Goal: Information Seeking & Learning: Find specific fact

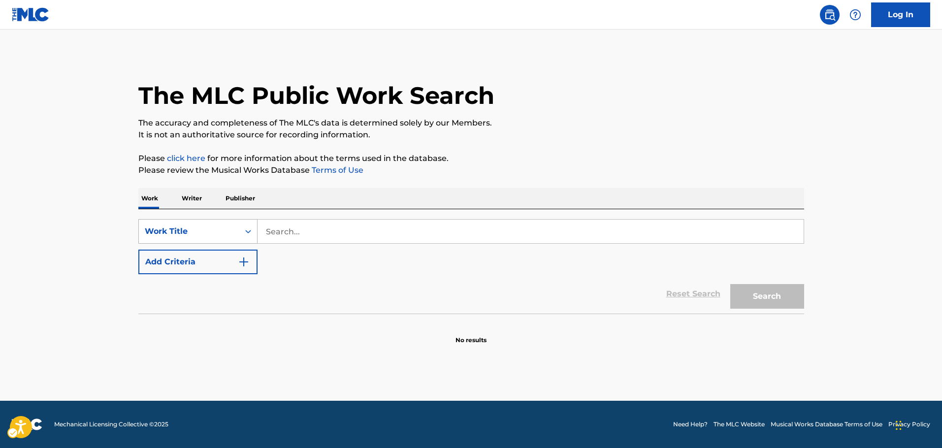
click at [243, 233] on div "On" at bounding box center [248, 232] width 18 height 18
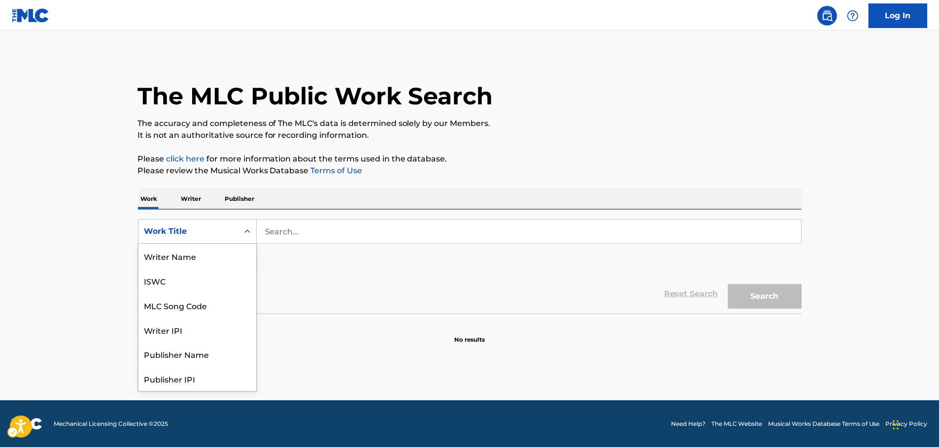
scroll to position [49, 0]
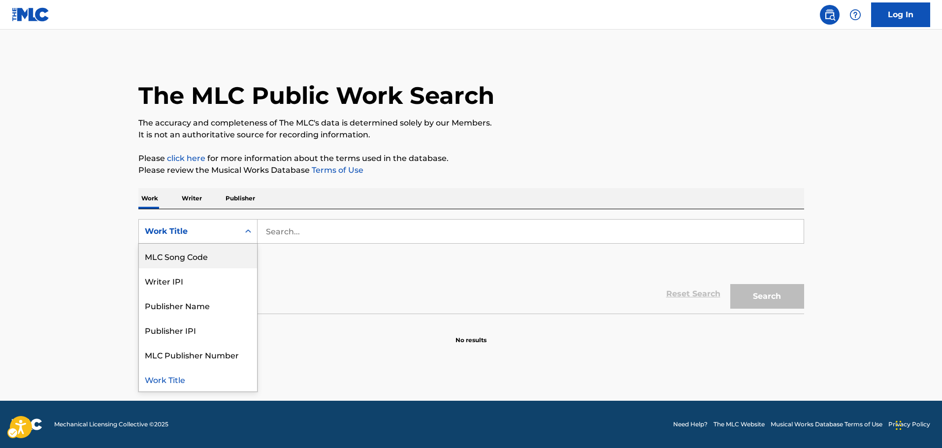
click at [213, 262] on div "MLC Song Code" at bounding box center [198, 256] width 118 height 25
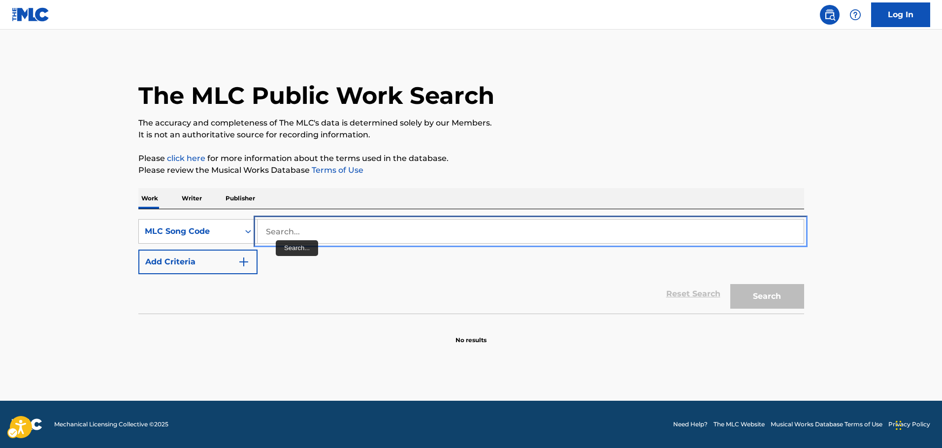
click at [283, 234] on input "Search..." at bounding box center [531, 232] width 546 height 24
paste input "D70590"
type input "D70590"
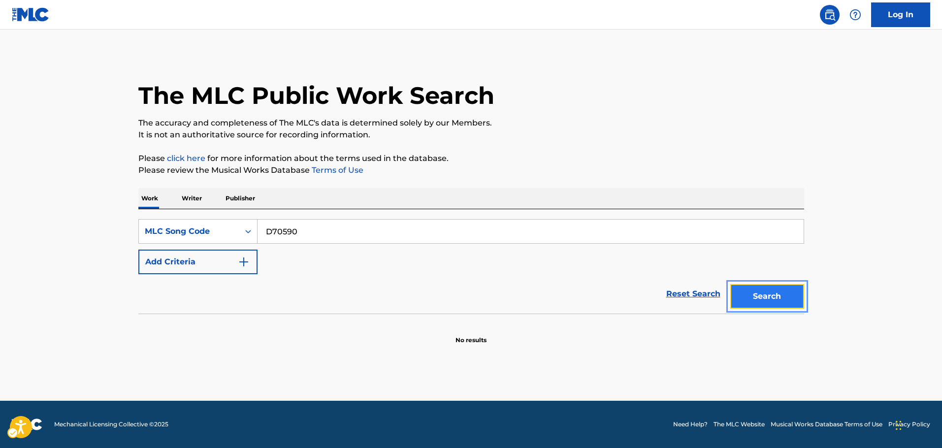
click at [746, 292] on button "Search" at bounding box center [768, 296] width 74 height 25
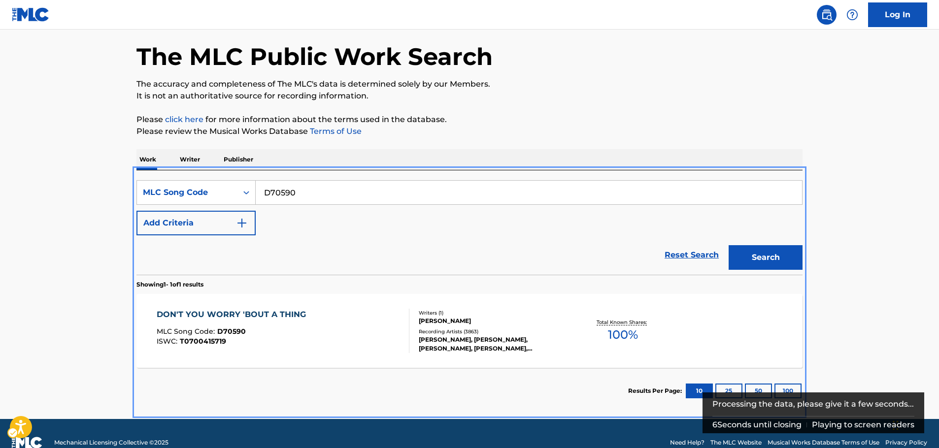
scroll to position [54, 0]
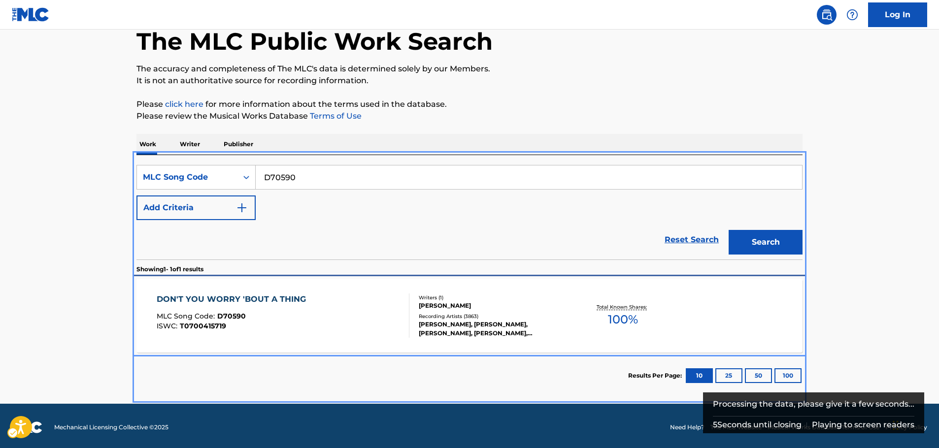
click at [331, 305] on div "DON'T YOU WORRY 'BOUT A THING MLC Song Code : D70590 ISWC : T0700415719" at bounding box center [283, 316] width 253 height 44
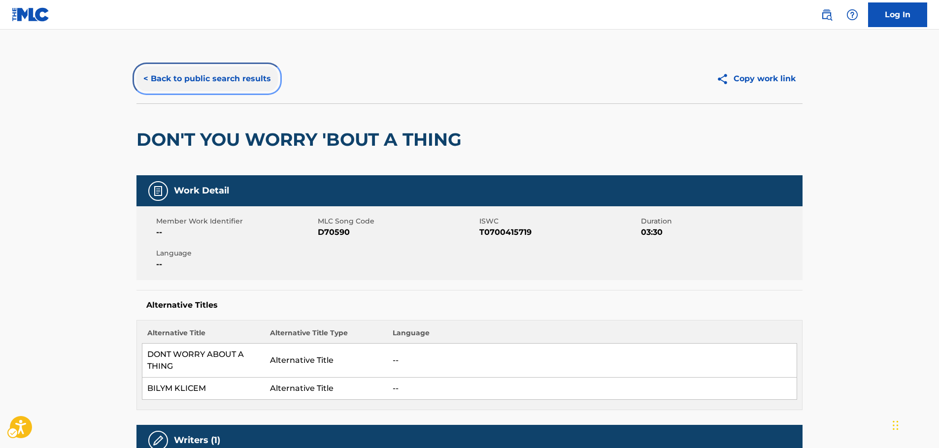
click at [174, 79] on button "< Back to public search results" at bounding box center [206, 79] width 141 height 25
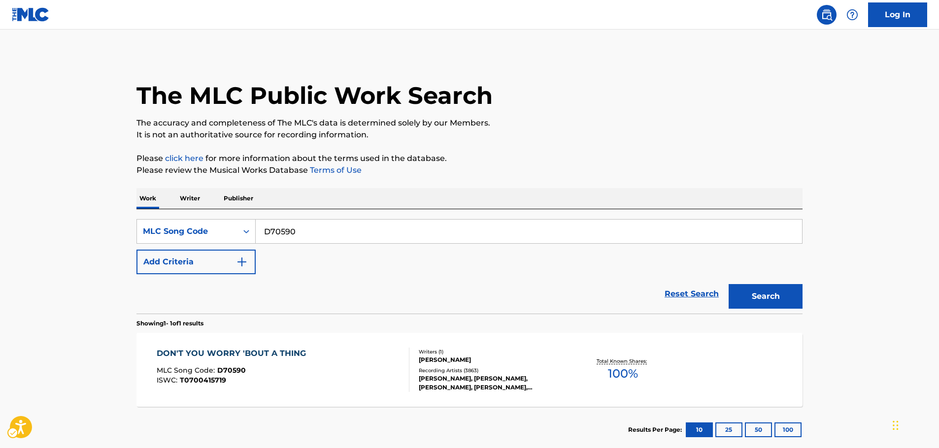
scroll to position [32, 0]
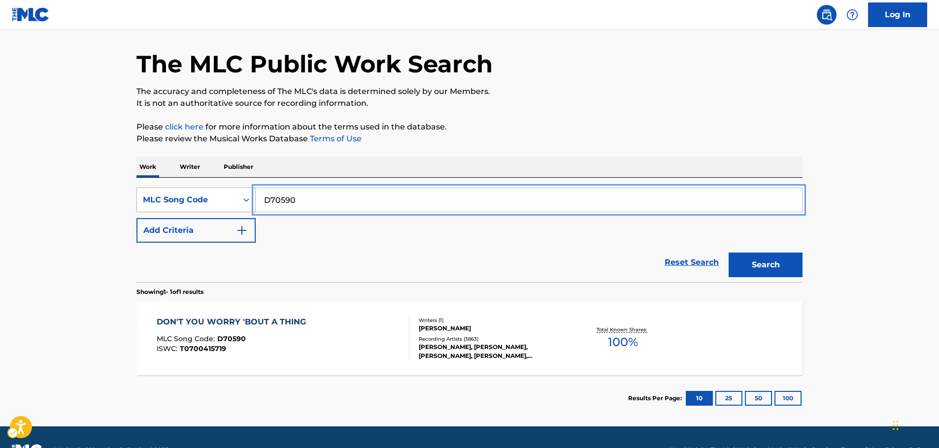
drag, startPoint x: 302, startPoint y: 201, endPoint x: 144, endPoint y: 199, distance: 157.2
paste input "I65724"
type input "I65724"
click at [773, 267] on button "Search" at bounding box center [766, 265] width 74 height 25
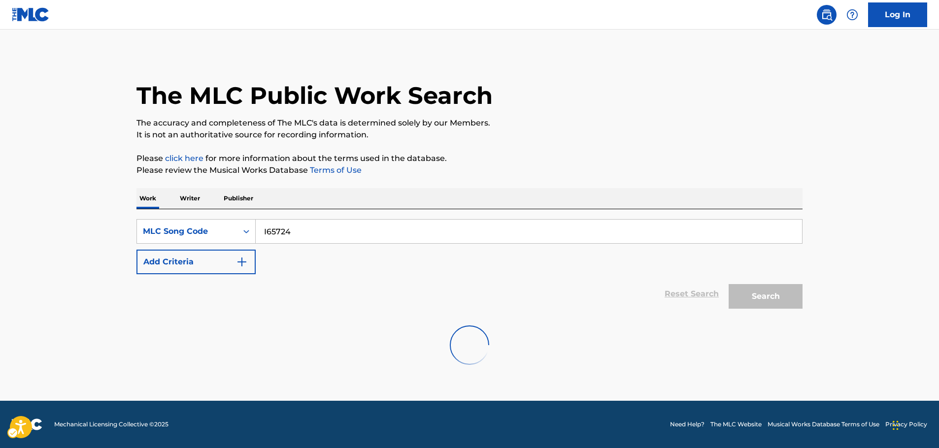
scroll to position [0, 0]
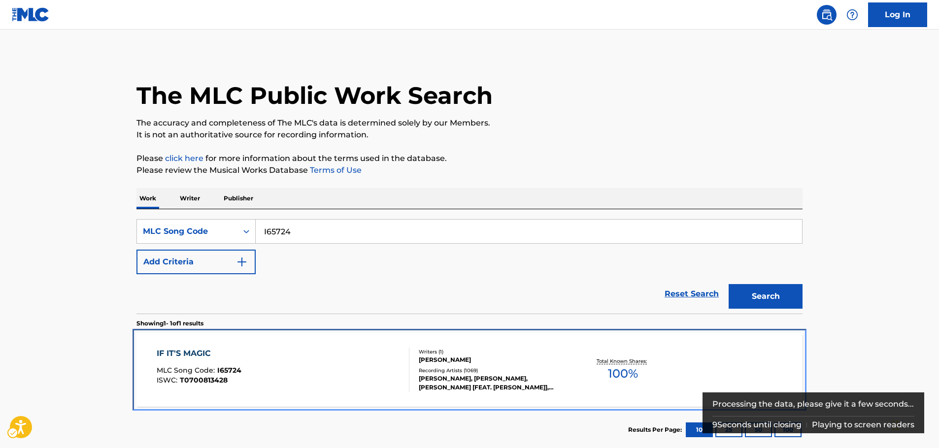
click at [263, 361] on div "IF IT'S MAGIC MLC Song Code : I65724 ISWC : T0700813428" at bounding box center [283, 370] width 253 height 44
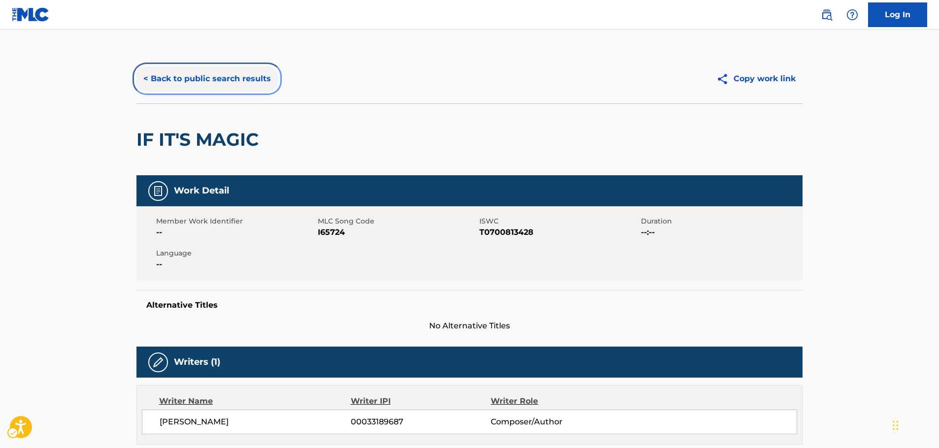
click at [232, 72] on button "< Back to public search results" at bounding box center [206, 79] width 141 height 25
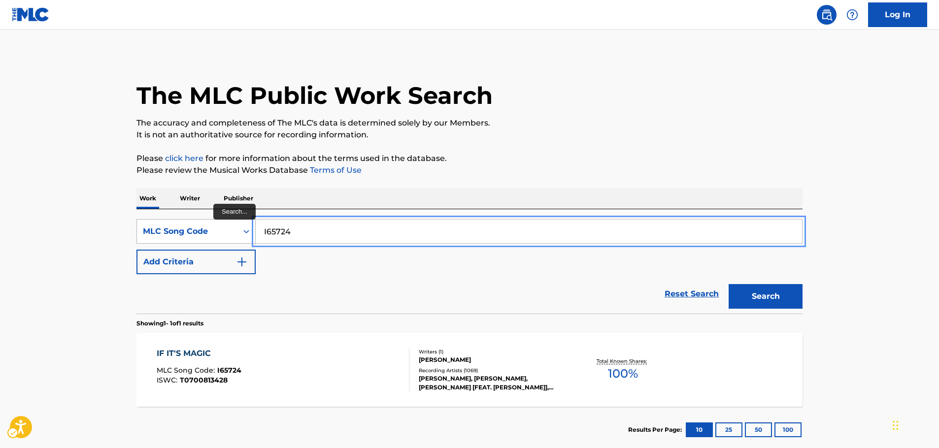
drag, startPoint x: 328, startPoint y: 238, endPoint x: 145, endPoint y: 231, distance: 182.9
paste input "C56400"
type input "C56400"
click at [770, 301] on button "Search" at bounding box center [766, 296] width 74 height 25
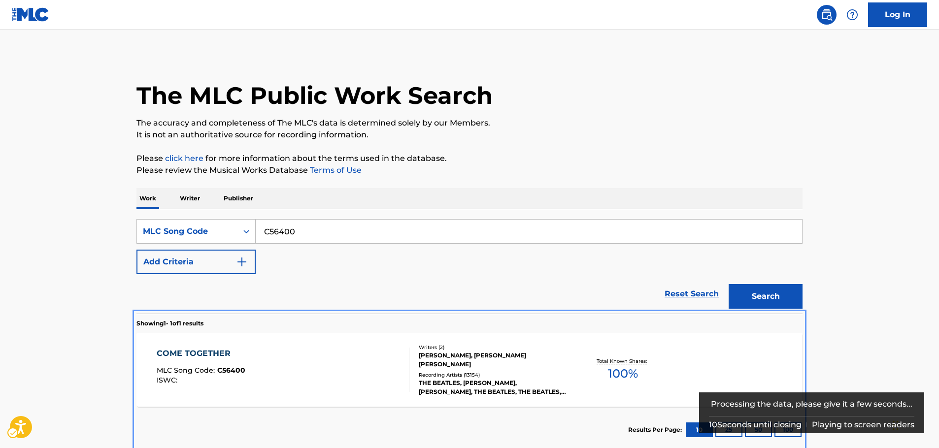
scroll to position [5, 0]
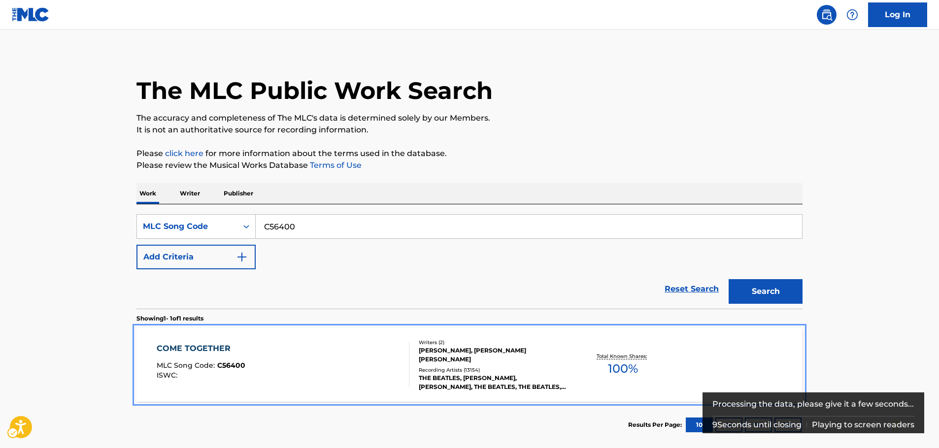
click at [318, 366] on div "COME TOGETHER MLC Song Code : C56400 ISWC :" at bounding box center [283, 365] width 253 height 44
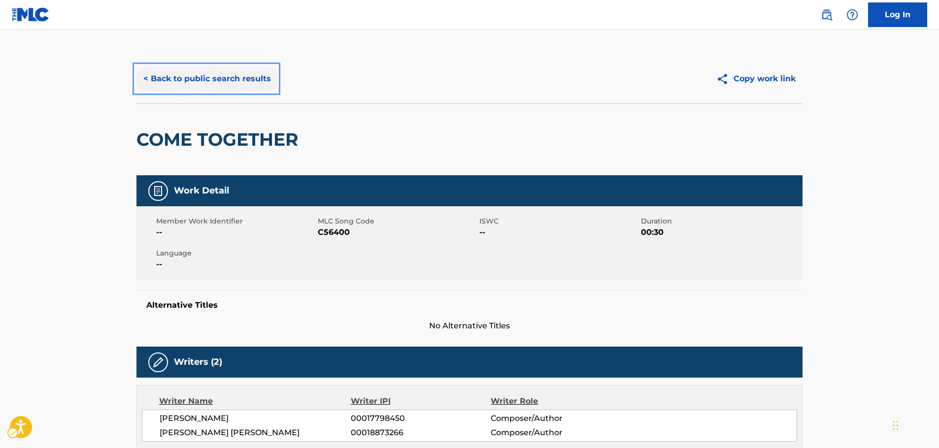
click at [227, 79] on button "< Back to public search results" at bounding box center [206, 79] width 141 height 25
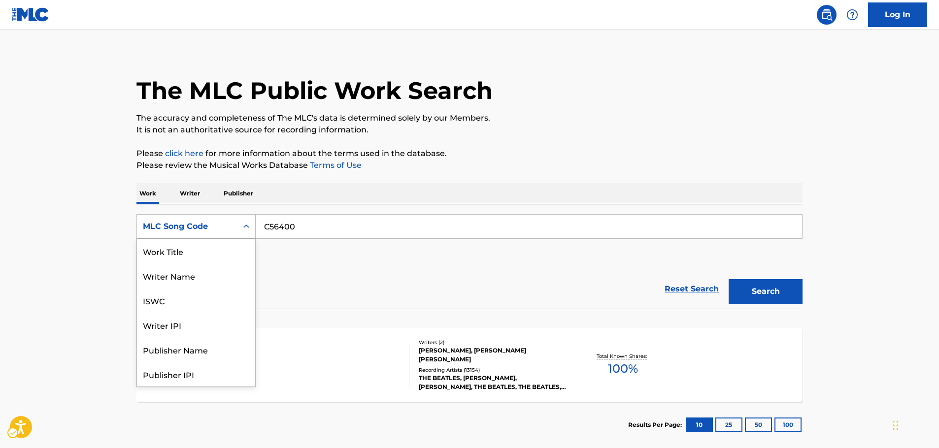
click at [235, 229] on div "MLC Song Code" at bounding box center [187, 226] width 101 height 19
click at [208, 246] on div "Work Title" at bounding box center [196, 251] width 118 height 25
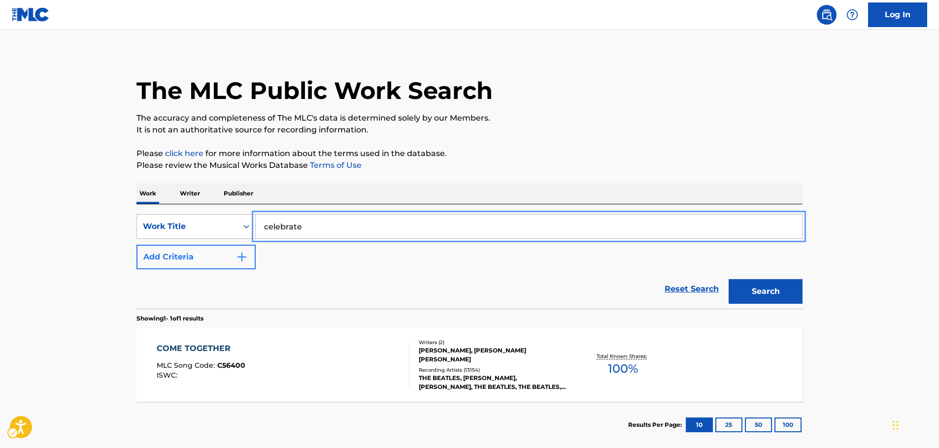
type input "celebrate"
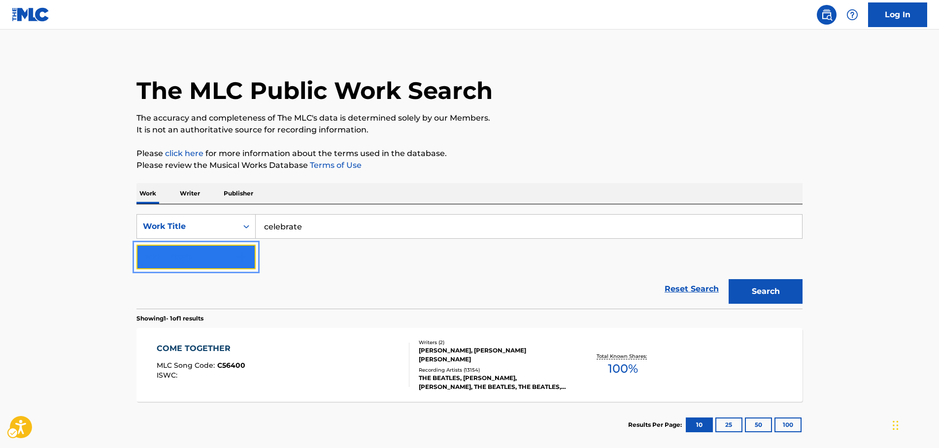
click at [244, 259] on img "Search Form" at bounding box center [242, 257] width 12 height 12
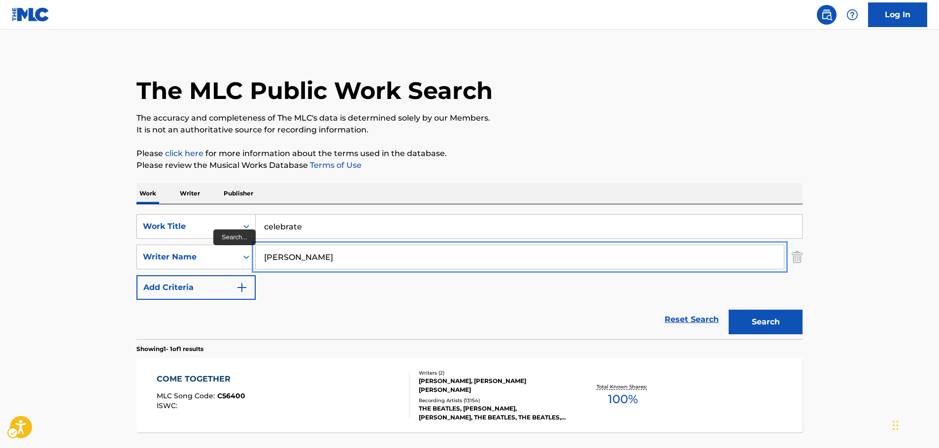
click at [729, 310] on button "Search" at bounding box center [766, 322] width 74 height 25
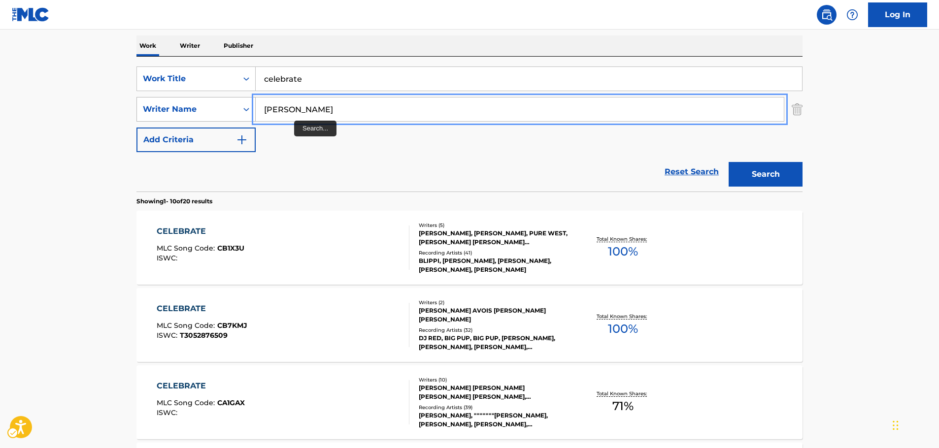
click at [188, 113] on div "SearchWithCriteriafb36e06b-1c50-467c-980a-8ff94e30c763 Writer Name [PERSON_NAME]" at bounding box center [469, 109] width 666 height 25
click at [729, 162] on button "Search" at bounding box center [766, 174] width 74 height 25
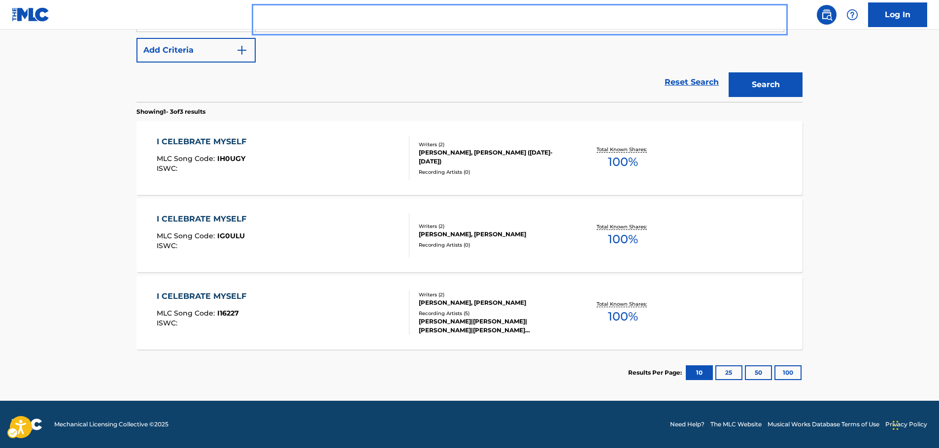
scroll to position [0, 0]
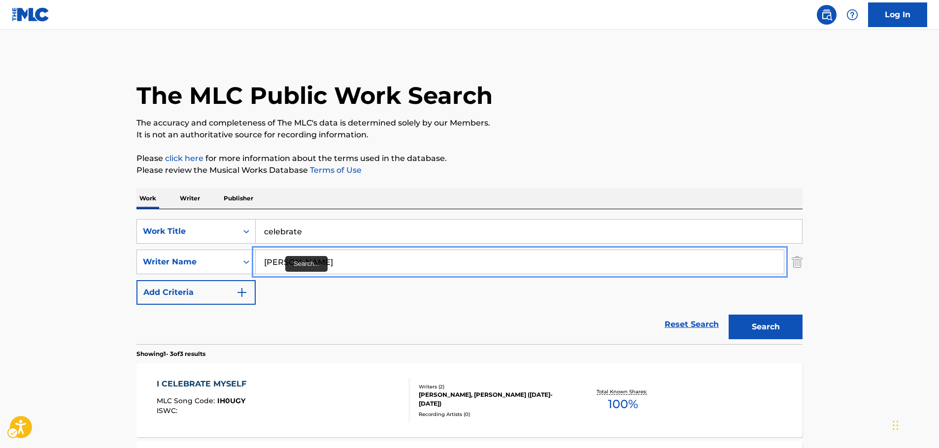
drag, startPoint x: 302, startPoint y: 265, endPoint x: 278, endPoint y: 239, distance: 34.5
click at [229, 257] on div "SearchWithCriteriafb36e06b-1c50-467c-980a-8ff94e30c763 Writer Name [PERSON_NAME]" at bounding box center [469, 262] width 666 height 25
paste input "[PERSON_NAME]"
type input "[PERSON_NAME]"
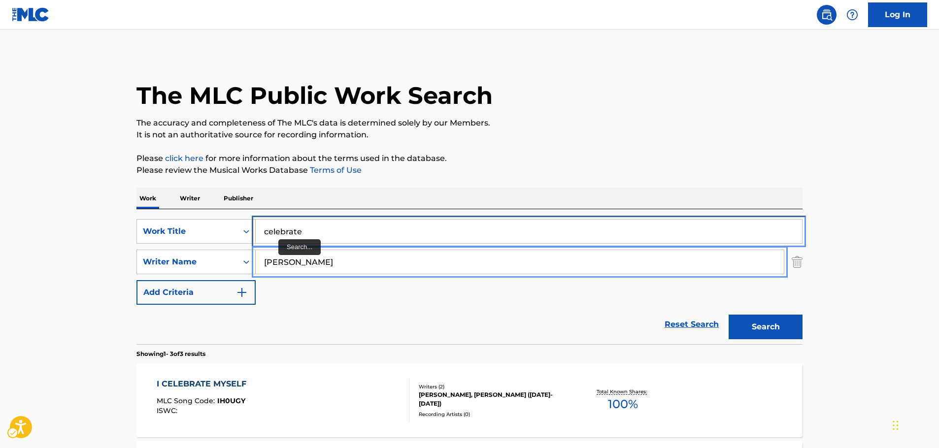
drag, startPoint x: 260, startPoint y: 229, endPoint x: 57, endPoint y: 239, distance: 203.2
click at [57, 239] on main "The MLC Public Work Search The accuracy and completeness of The MLC's data is d…" at bounding box center [469, 337] width 939 height 614
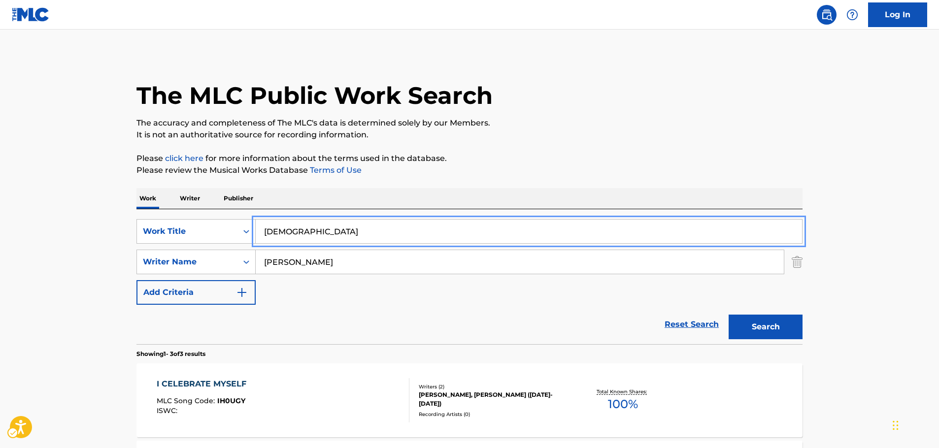
type input "[DEMOGRAPHIC_DATA]"
click at [729, 315] on button "Search" at bounding box center [766, 327] width 74 height 25
drag, startPoint x: 302, startPoint y: 230, endPoint x: 390, endPoint y: 43, distance: 206.1
click at [194, 231] on div "SearchWithCriteria953bc87c-1c9e-4dd5-b959-4ac35ab96f40 Work Title great jehovah" at bounding box center [469, 231] width 666 height 25
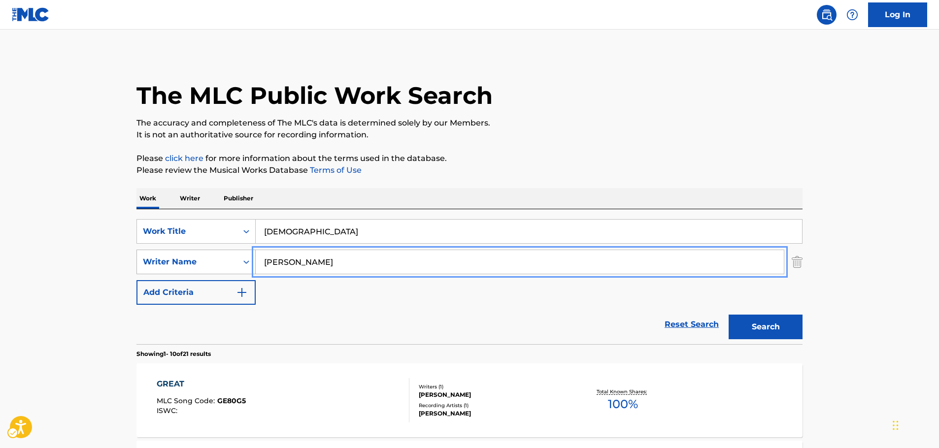
drag, startPoint x: 323, startPoint y: 264, endPoint x: 200, endPoint y: 266, distance: 123.2
click at [200, 266] on div "SearchWithCriteriafb36e06b-1c50-467c-980a-8ff94e30c763 Writer Name [PERSON_NAME]" at bounding box center [469, 262] width 666 height 25
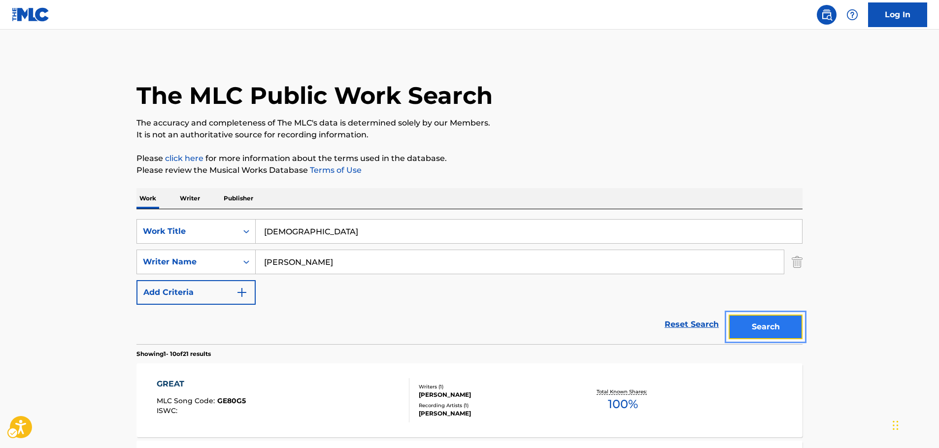
click at [784, 327] on button "Search" at bounding box center [766, 327] width 74 height 25
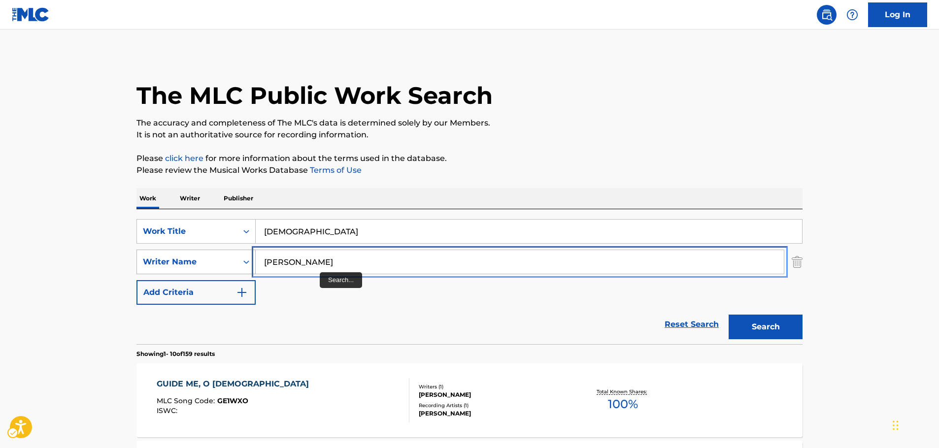
drag, startPoint x: 318, startPoint y: 268, endPoint x: 221, endPoint y: 270, distance: 96.6
click at [221, 270] on div "SearchWithCriteriafb36e06b-1c50-467c-980a-8ff94e30c763 Writer Name [PERSON_NAME]" at bounding box center [469, 262] width 666 height 25
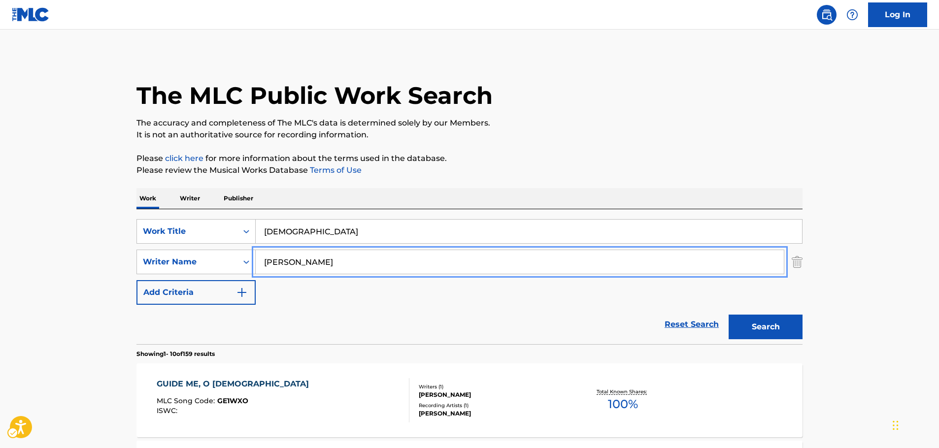
paste input "[PERSON_NAME]"
type input "[PERSON_NAME]"
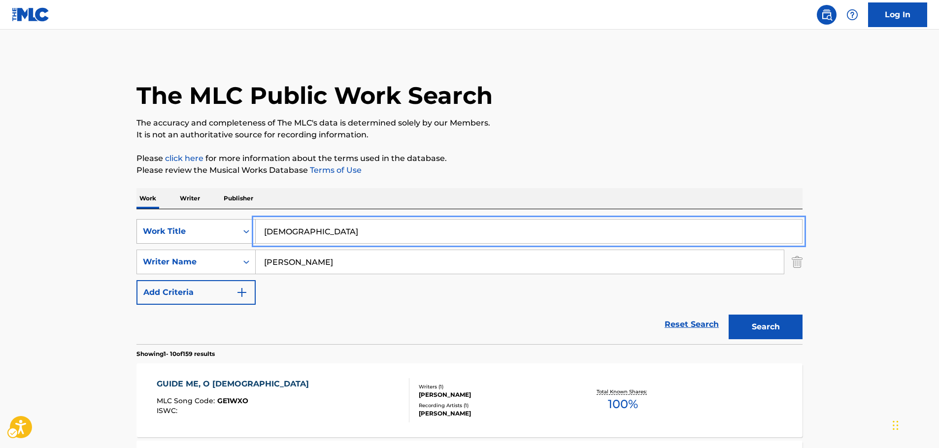
drag, startPoint x: 234, startPoint y: 237, endPoint x: 197, endPoint y: 236, distance: 37.0
click at [194, 243] on div "SearchWithCriteria953bc87c-1c9e-4dd5-b959-4ac35ab96f40 Work Title great jehovah" at bounding box center [469, 231] width 666 height 25
paste input "TE VI EN UN TREN"
type input "TE VI EN UN TREN"
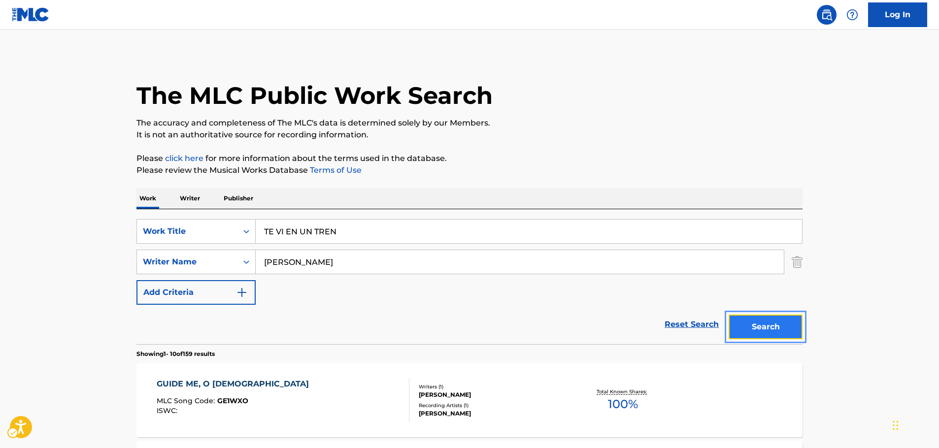
click at [762, 321] on button "Search" at bounding box center [766, 327] width 74 height 25
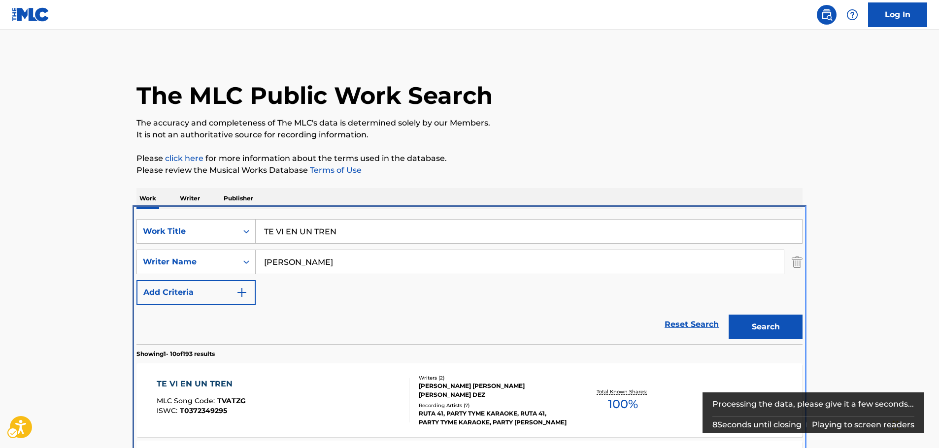
scroll to position [209, 0]
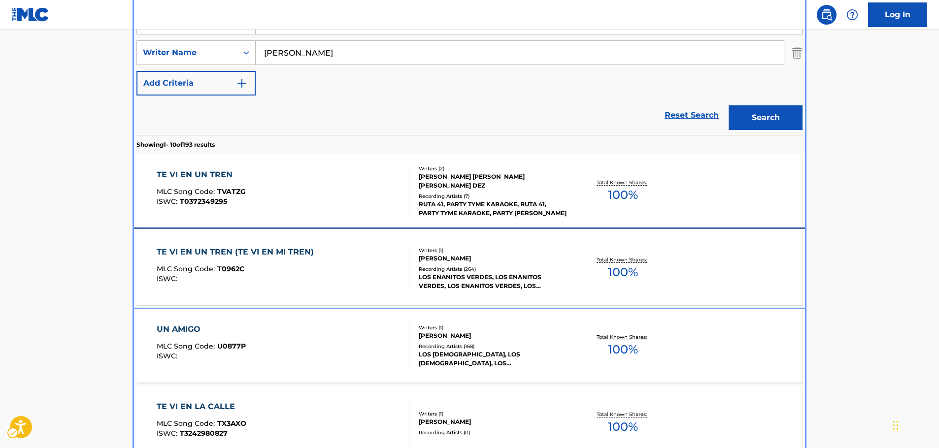
click at [225, 265] on span "T0962C" at bounding box center [230, 269] width 27 height 9
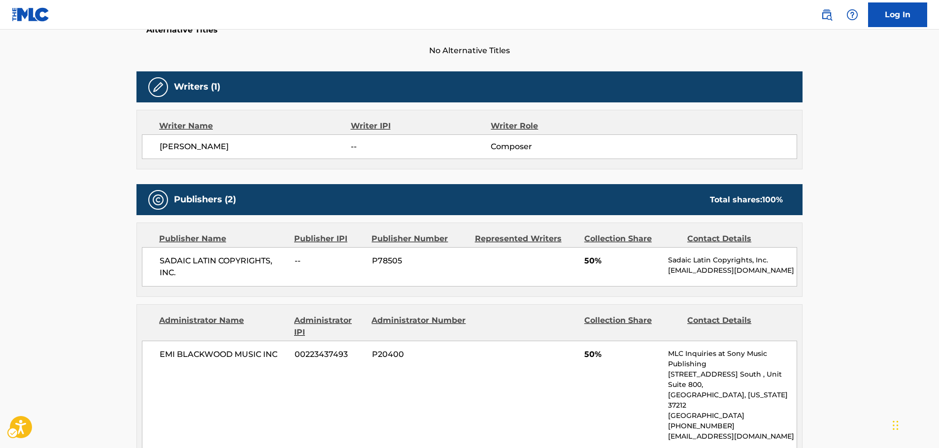
scroll to position [99, 0]
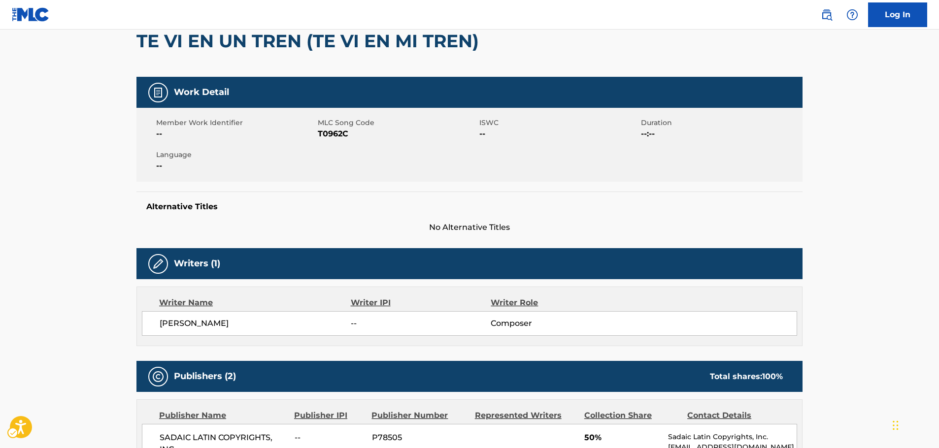
click at [343, 134] on span "MLC Song Code - T0962C" at bounding box center [397, 134] width 159 height 12
copy span "T0962C"
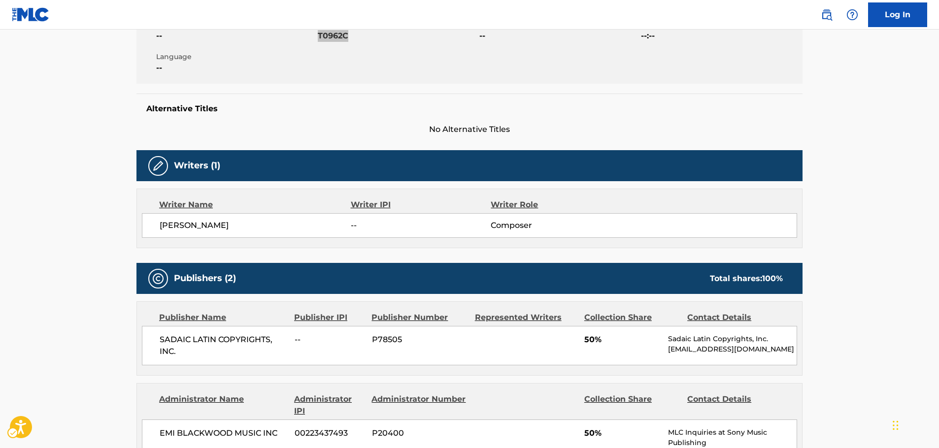
scroll to position [197, 0]
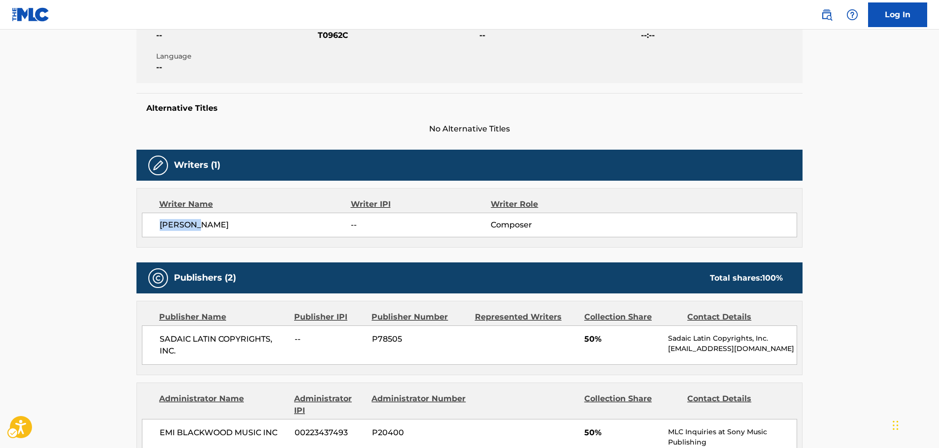
drag, startPoint x: 205, startPoint y: 225, endPoint x: 155, endPoint y: 217, distance: 50.9
click at [144, 227] on div "[PERSON_NAME] -- Composer" at bounding box center [469, 225] width 655 height 25
copy span "MARCIANO"
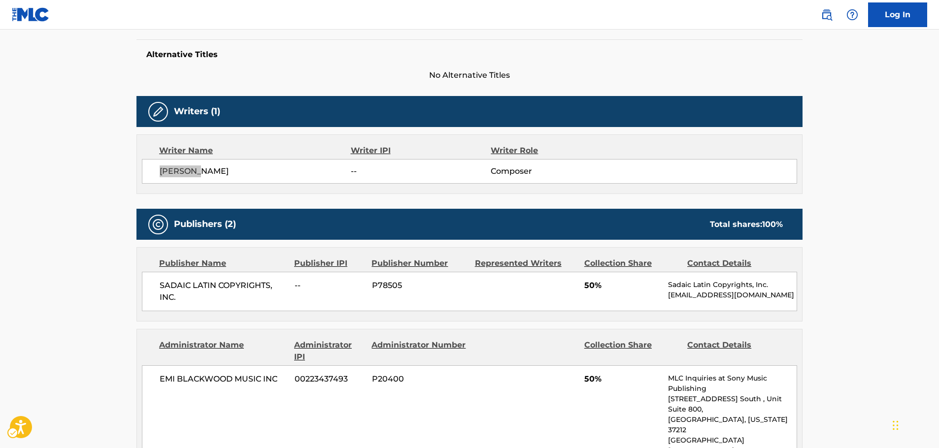
scroll to position [345, 0]
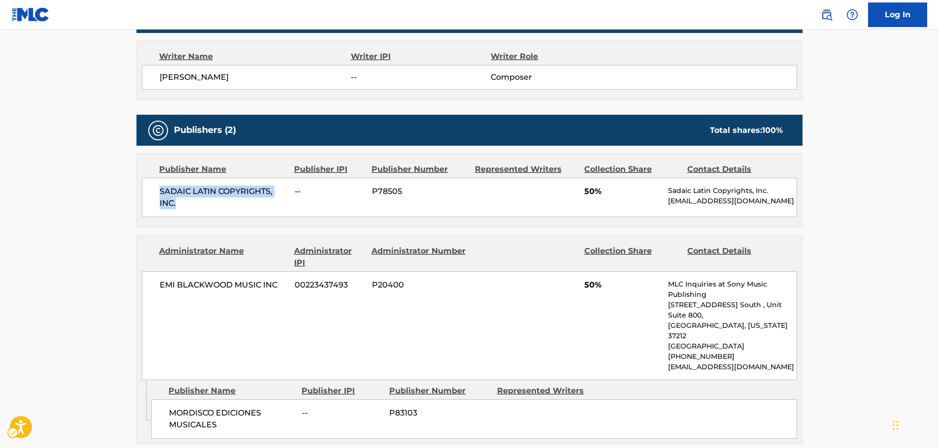
drag, startPoint x: 167, startPoint y: 199, endPoint x: 144, endPoint y: 193, distance: 22.9
click at [148, 193] on div "SADAIC LATIN COPYRIGHTS, INC. -- P78505 50% Sadaic Latin Copyrights, Inc. [EMAI…" at bounding box center [469, 197] width 655 height 39
copy span "SADAIC LATIN COPYRIGHTS, INC."
drag, startPoint x: 184, startPoint y: 395, endPoint x: 169, endPoint y: 392, distance: 15.6
click at [169, 407] on span "MORDISCO EDICIONES MUSICALES" at bounding box center [232, 419] width 126 height 24
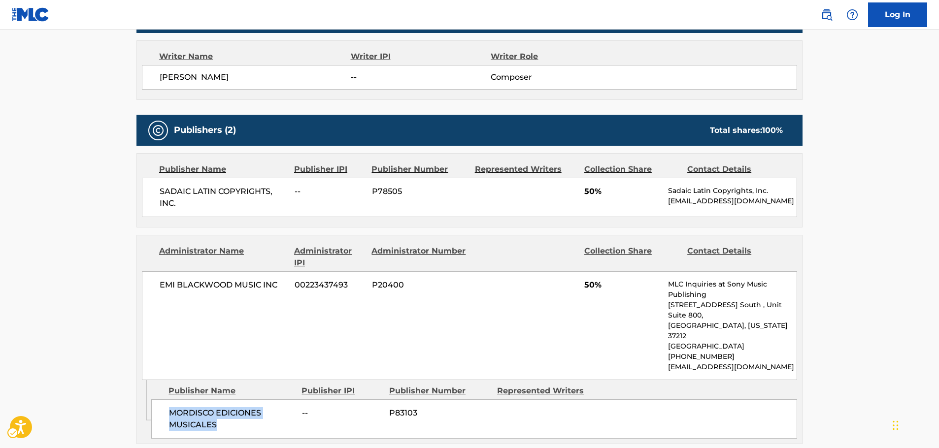
copy span "MORDISCO EDICIONES MUSICALES"
drag, startPoint x: 283, startPoint y: 288, endPoint x: 47, endPoint y: 271, distance: 236.6
click at [131, 288] on div "< Back to public search results Copy work link TE VI EN UN TREN (TE VI EN MI TR…" at bounding box center [470, 260] width 690 height 1102
copy span "EMI BLACKWOOD MUSIC INC"
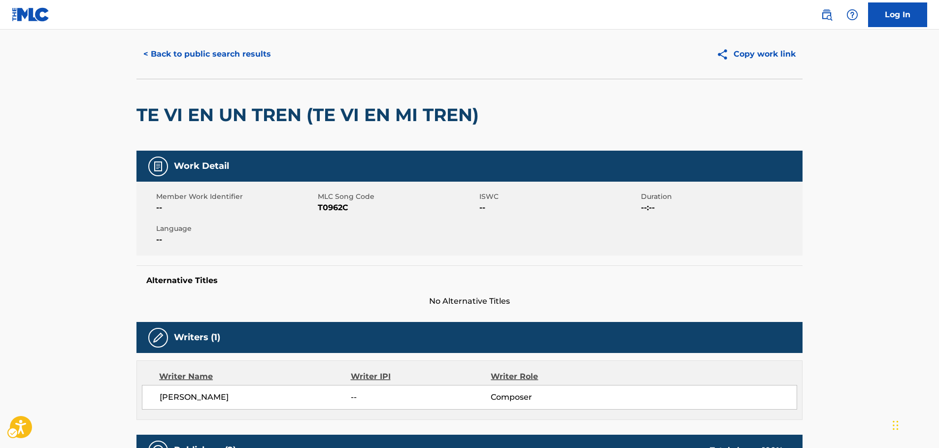
scroll to position [0, 0]
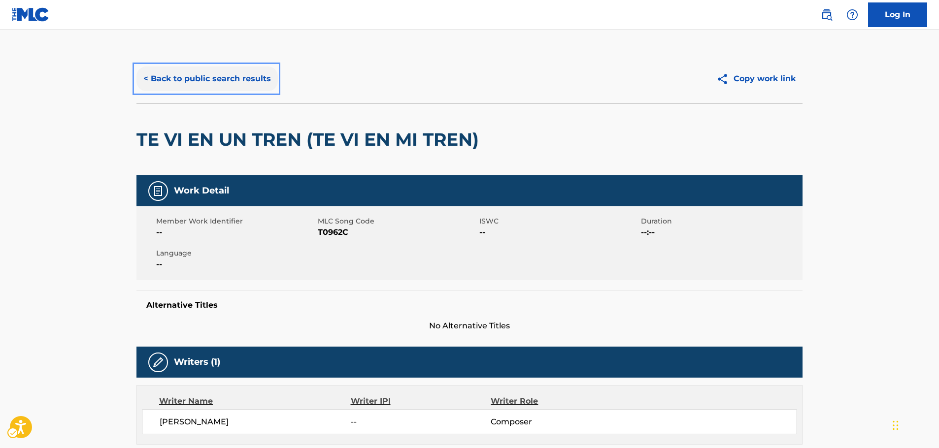
click at [199, 72] on button "< Back to public search results" at bounding box center [206, 79] width 141 height 25
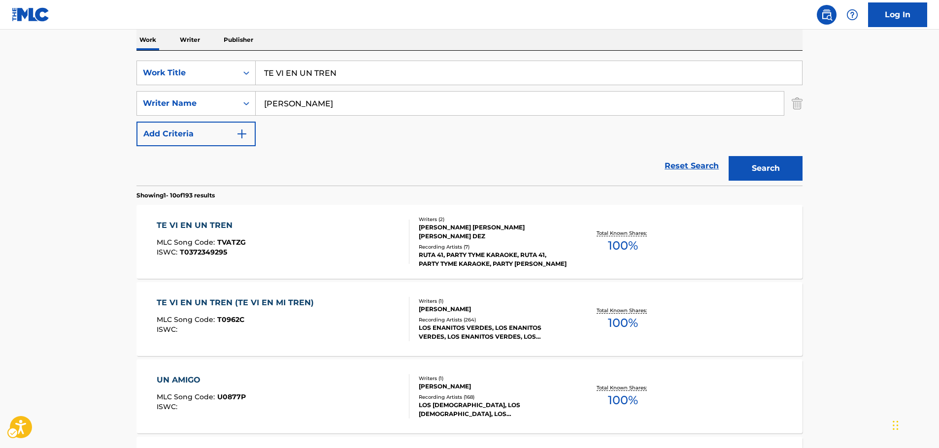
scroll to position [111, 0]
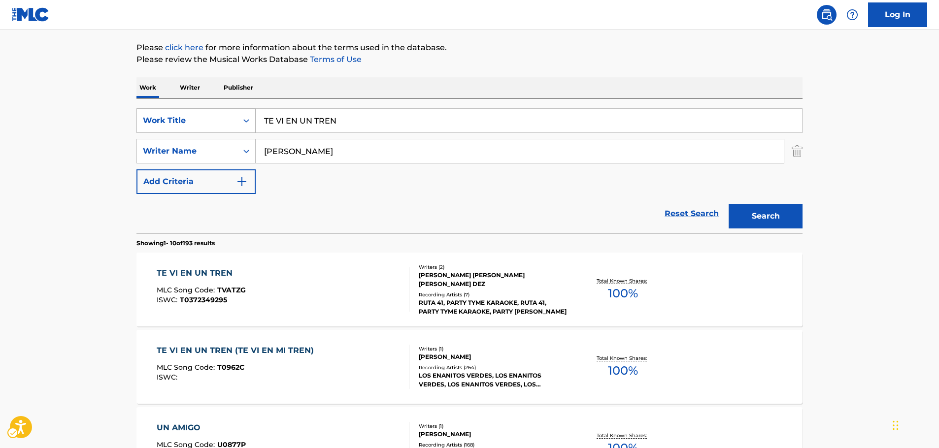
click at [243, 125] on icon "Search Form" at bounding box center [246, 121] width 10 height 10
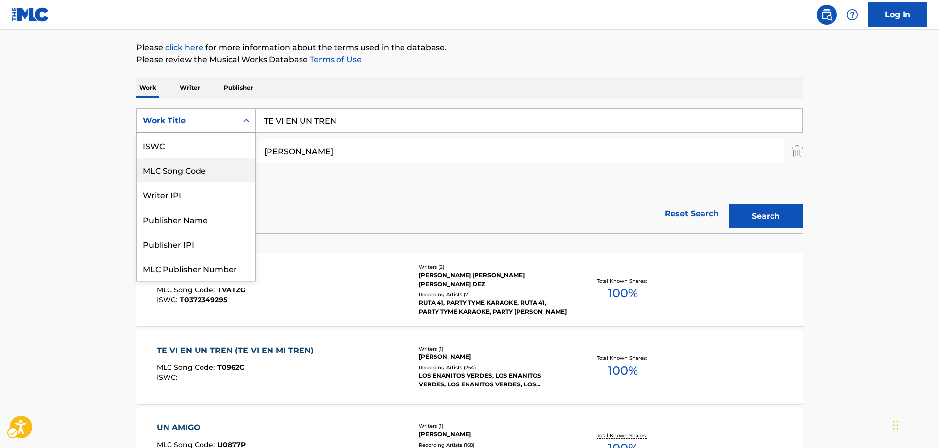
scroll to position [25, 0]
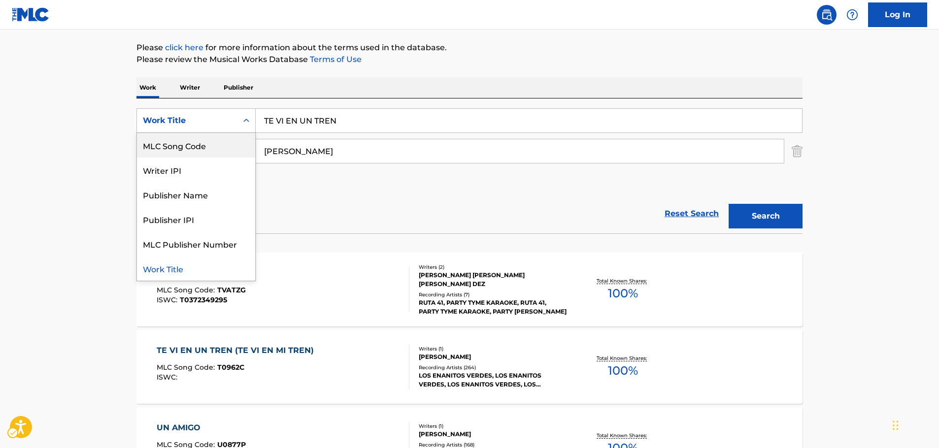
click at [215, 143] on div "MLC Song Code" at bounding box center [196, 145] width 118 height 25
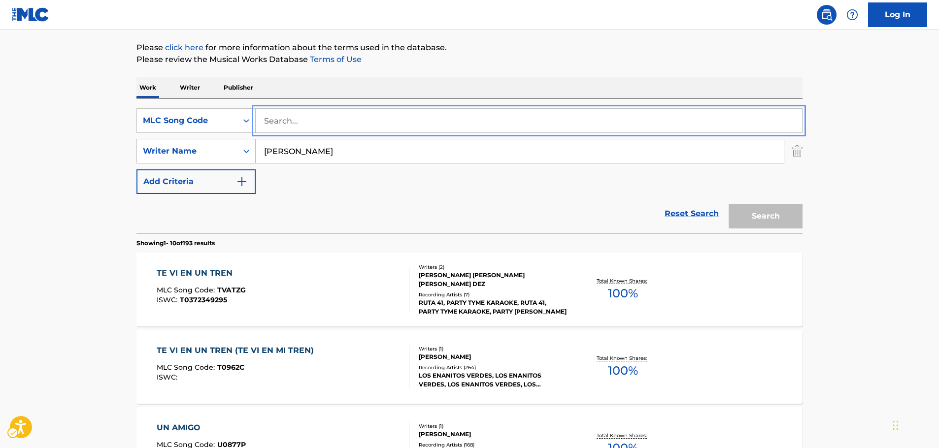
paste input "T04479"
type input "T04479"
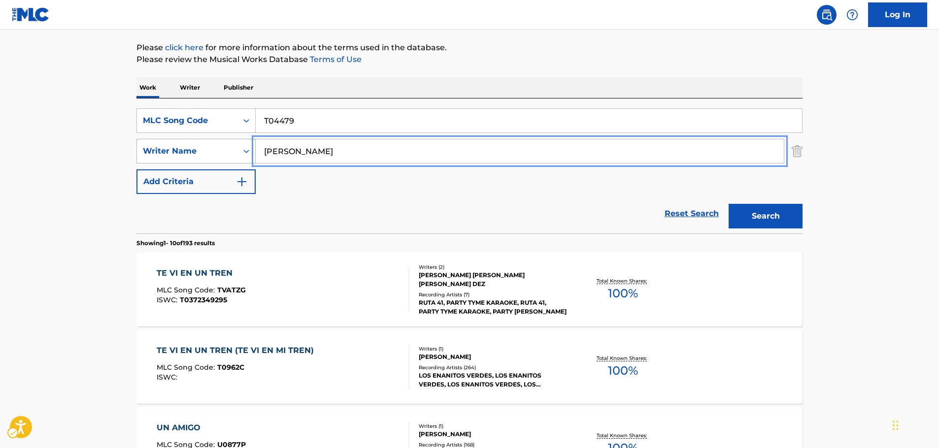
drag, startPoint x: 313, startPoint y: 146, endPoint x: 178, endPoint y: 158, distance: 135.5
click at [729, 204] on button "Search" at bounding box center [766, 216] width 74 height 25
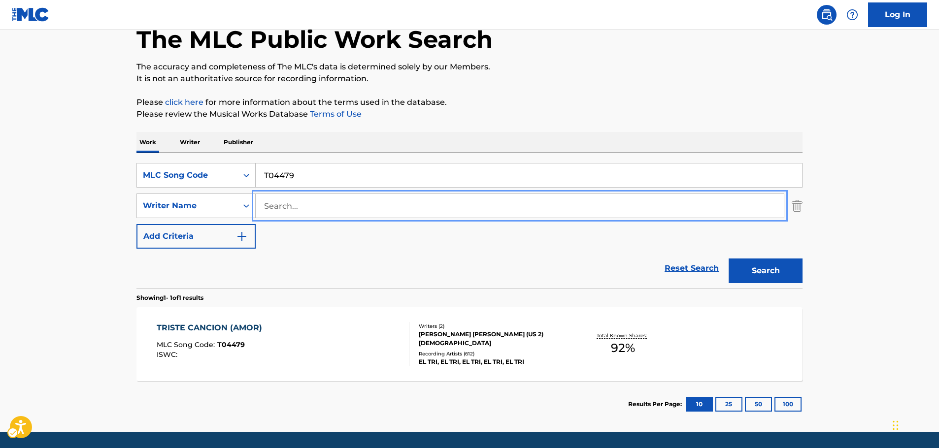
scroll to position [38, 0]
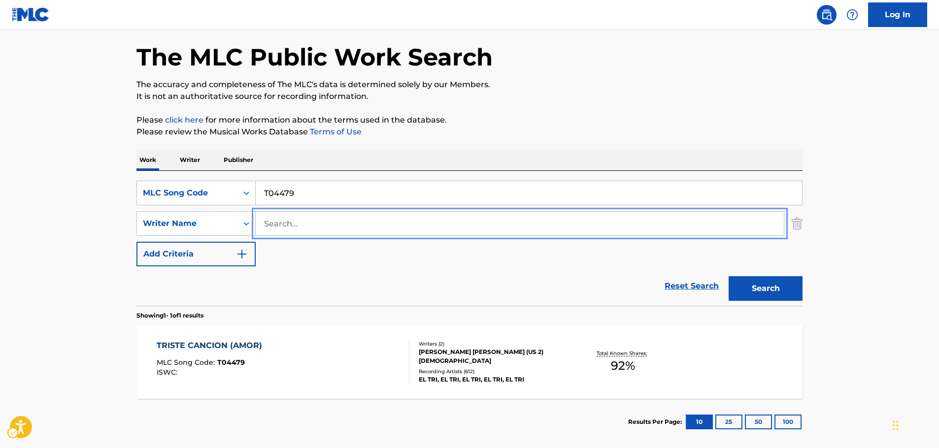
paste input "[PERSON_NAME]"
type input "[PERSON_NAME]"
click at [238, 193] on div "Search Form" at bounding box center [246, 193] width 18 height 18
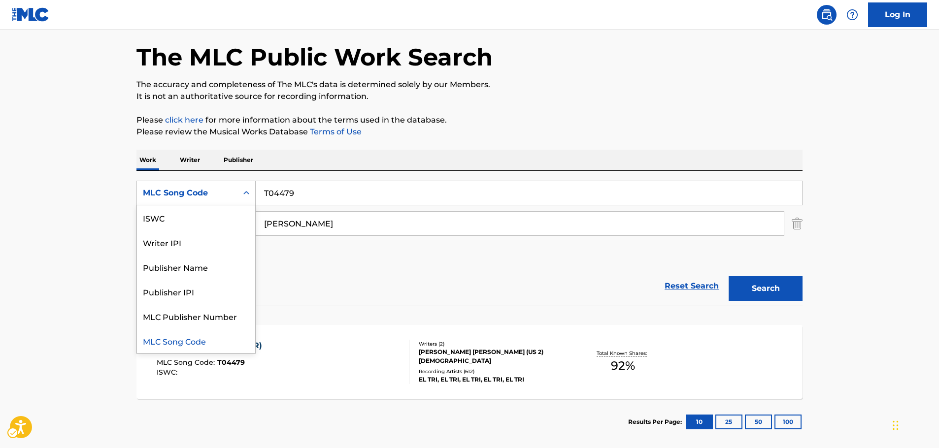
scroll to position [0, 0]
click at [203, 219] on div "Work Title" at bounding box center [196, 217] width 118 height 25
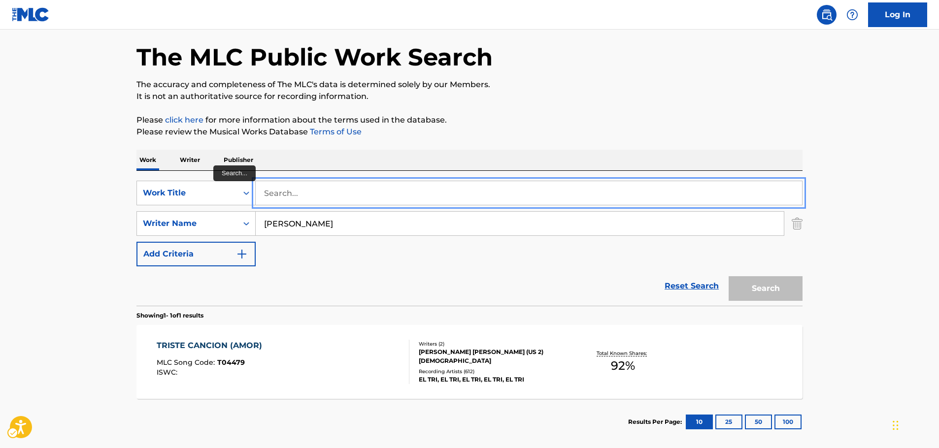
paste input "Tip of the Spear"
type input "Tip of the Spear"
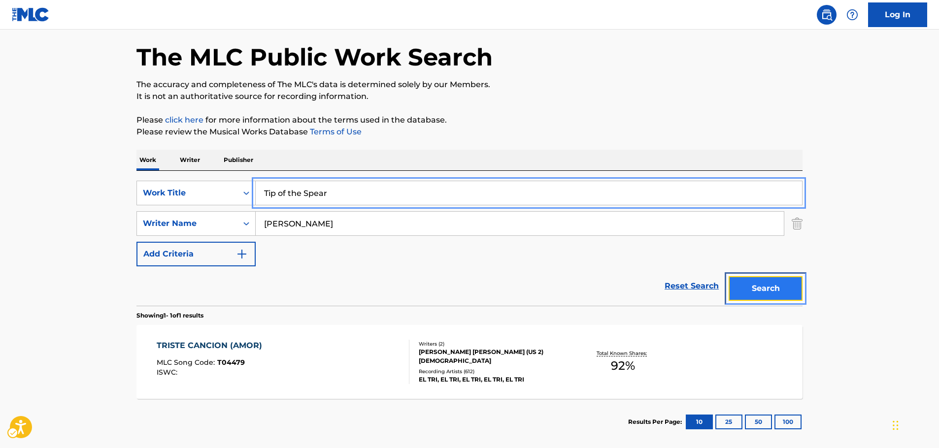
click at [753, 285] on button "Search" at bounding box center [766, 288] width 74 height 25
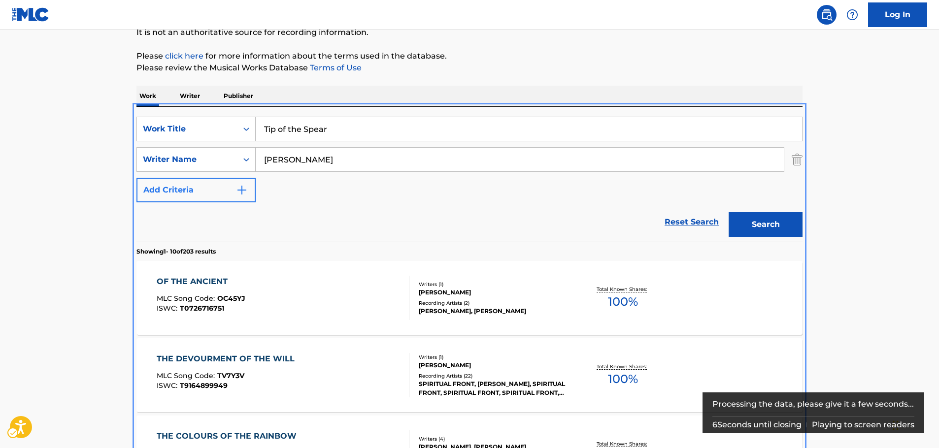
scroll to position [62, 0]
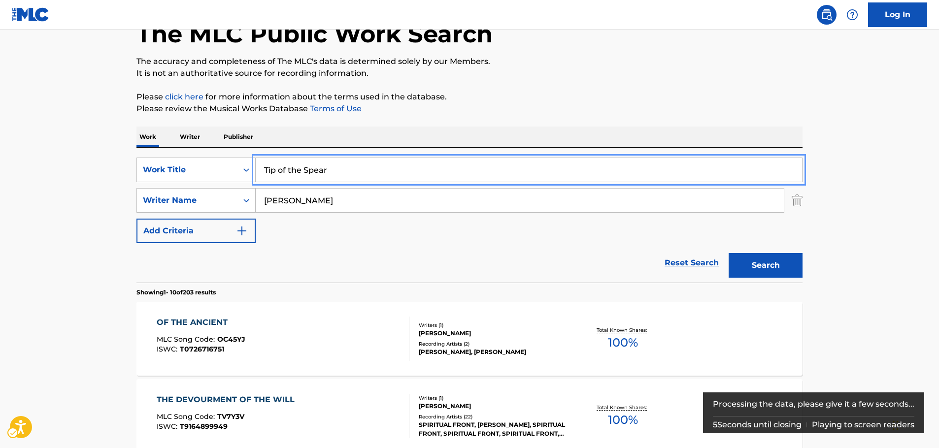
drag, startPoint x: 340, startPoint y: 164, endPoint x: 378, endPoint y: 39, distance: 129.7
click at [239, 163] on div "SearchWithCriteria16368387-1789-4bd4-a866-2b7f5f934f66 Work Title Tip of the Sp…" at bounding box center [469, 170] width 666 height 25
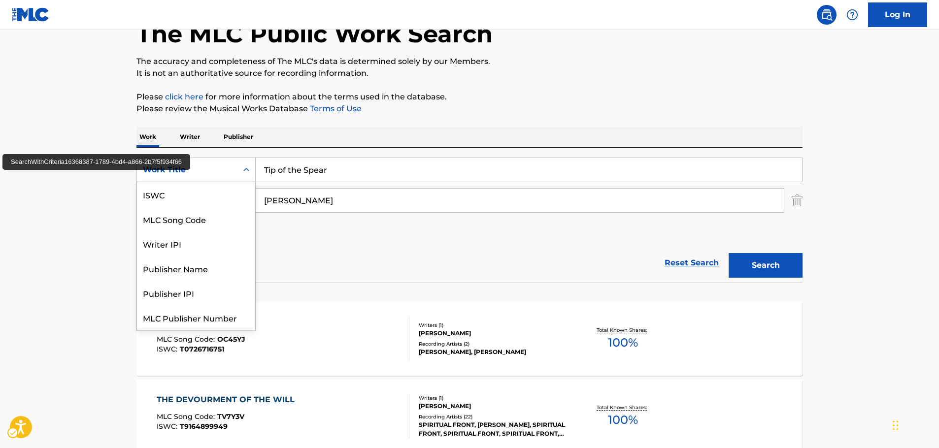
click at [233, 169] on div "Work Title" at bounding box center [187, 170] width 101 height 19
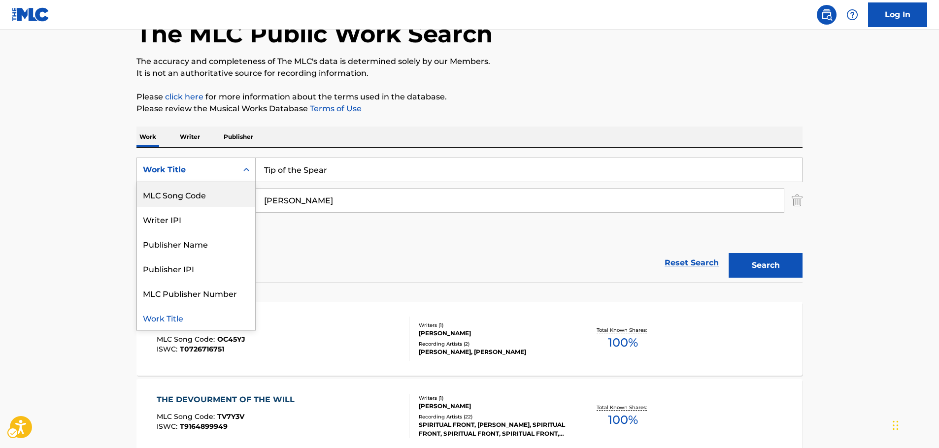
click at [197, 197] on div "MLC Song Code" at bounding box center [196, 194] width 118 height 25
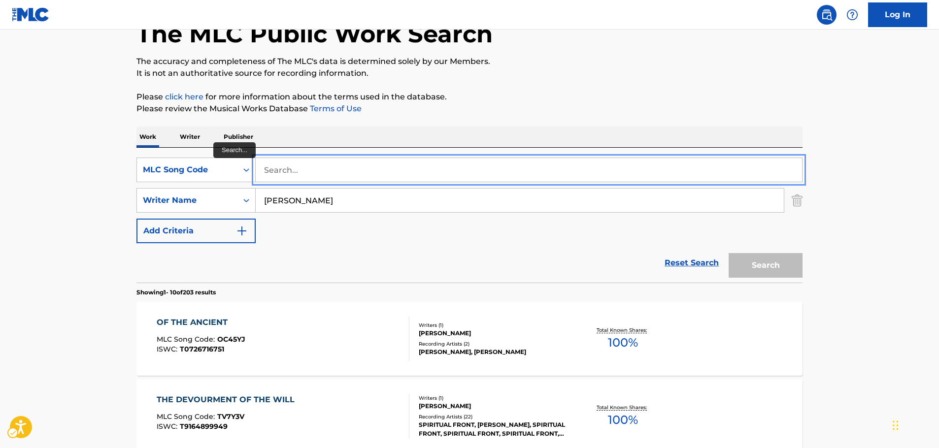
drag, startPoint x: 309, startPoint y: 167, endPoint x: 301, endPoint y: 204, distance: 38.4
paste input "EB2QK0"
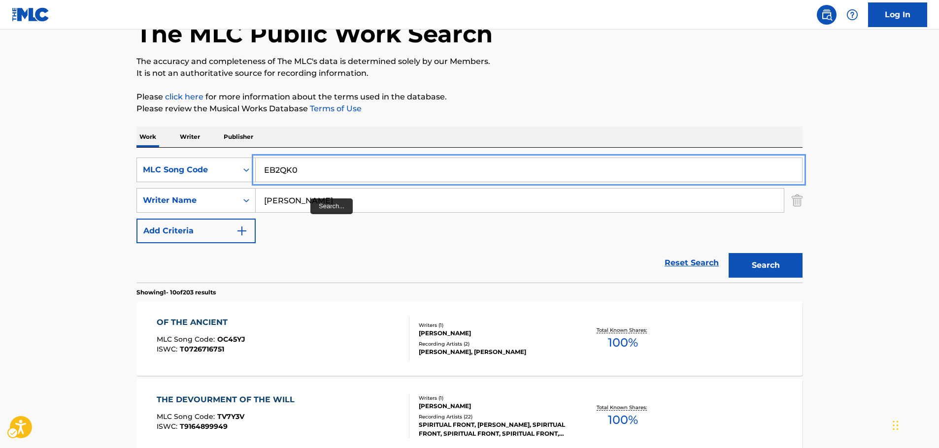
type input "EB2QK0"
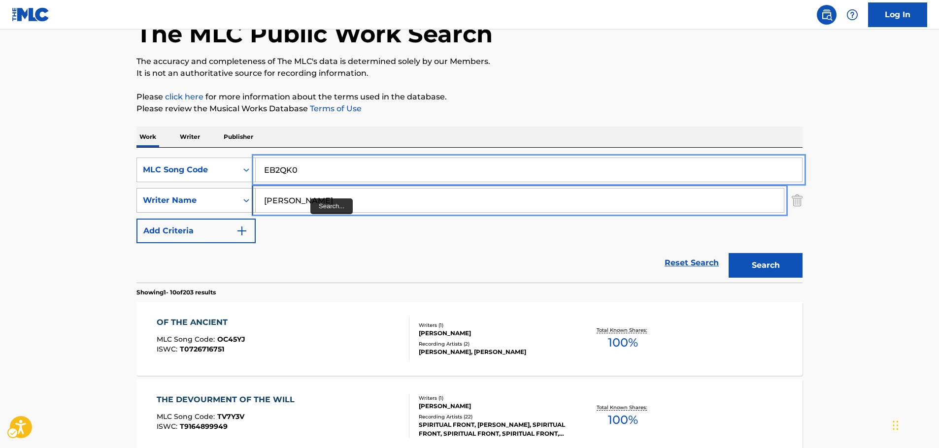
drag, startPoint x: 287, startPoint y: 200, endPoint x: 157, endPoint y: 196, distance: 130.1
click at [163, 196] on div "SearchWithCriteriafb36e06b-1c50-467c-980a-8ff94e30c763 Writer Name [PERSON_NAME]" at bounding box center [469, 200] width 666 height 25
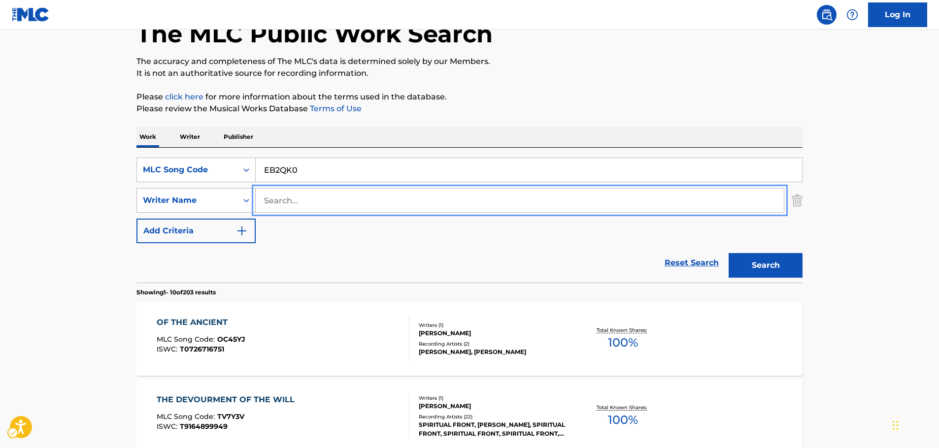
click at [729, 253] on button "Search" at bounding box center [766, 265] width 74 height 25
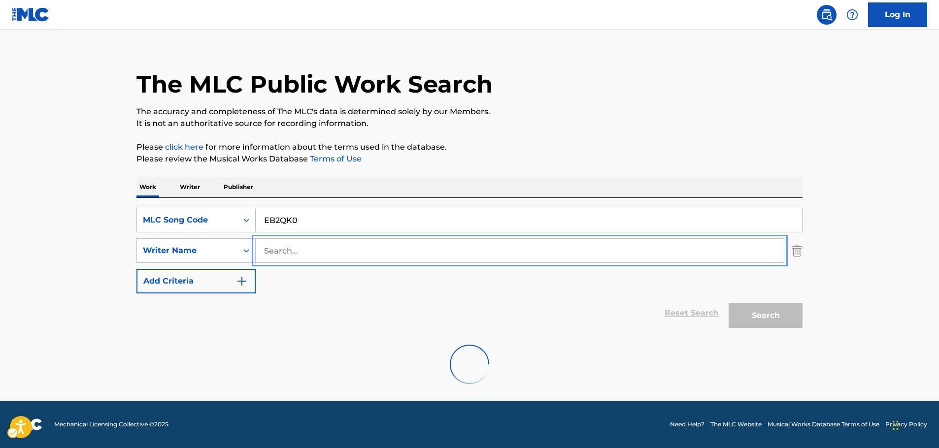
scroll to position [62, 0]
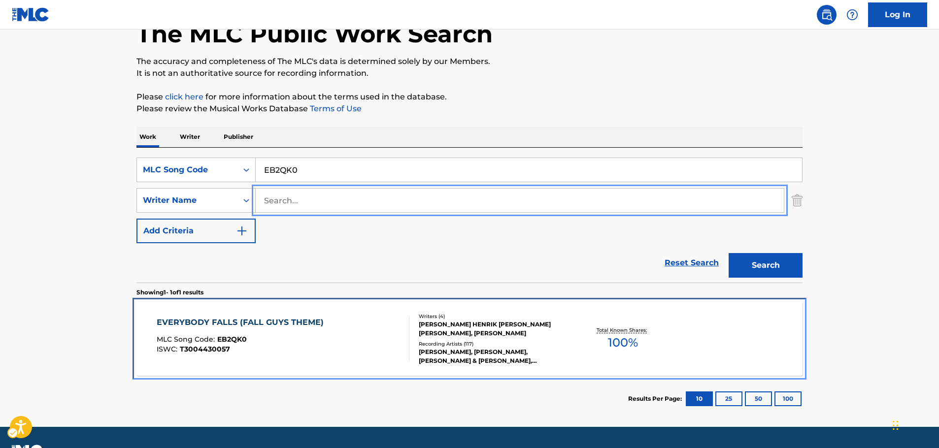
click at [349, 343] on div "EVERYBODY FALLS (FALL GUYS THEME) MLC Song Code : EB2QK0 ISWC : T3004430057" at bounding box center [283, 339] width 253 height 44
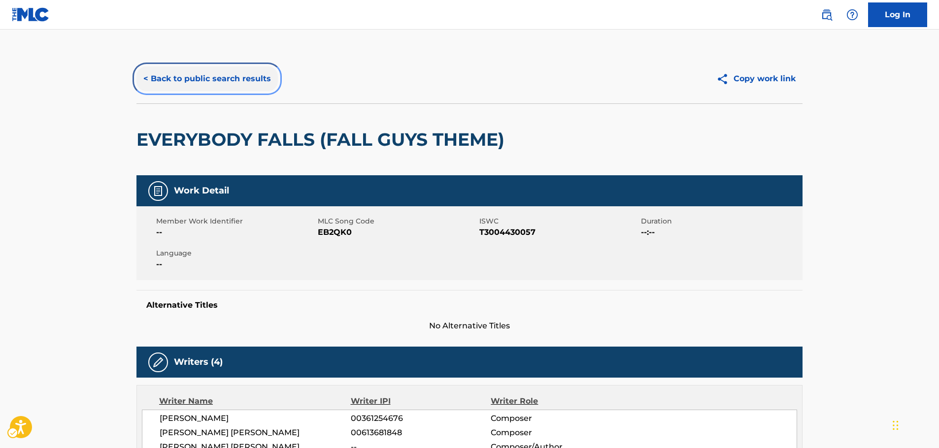
click at [199, 80] on button "< Back to public search results" at bounding box center [206, 79] width 141 height 25
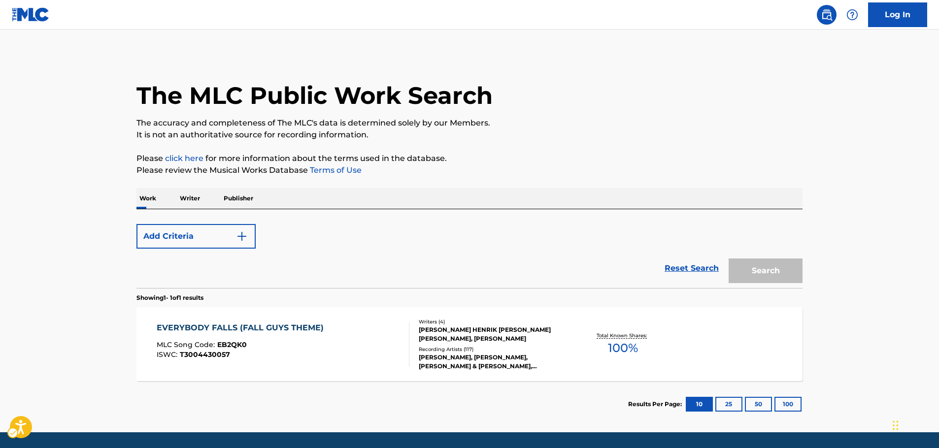
scroll to position [32, 0]
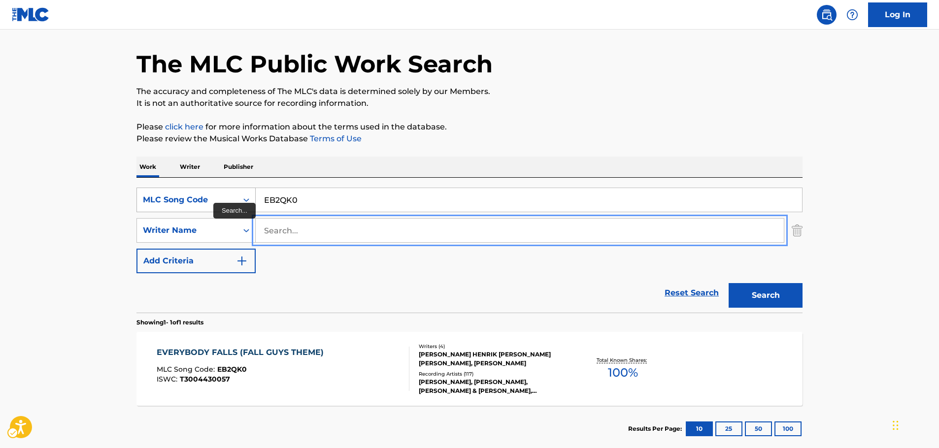
paste input "Hayashibara"
type input "Hayashibara"
click at [249, 199] on icon "Search Form" at bounding box center [246, 200] width 10 height 10
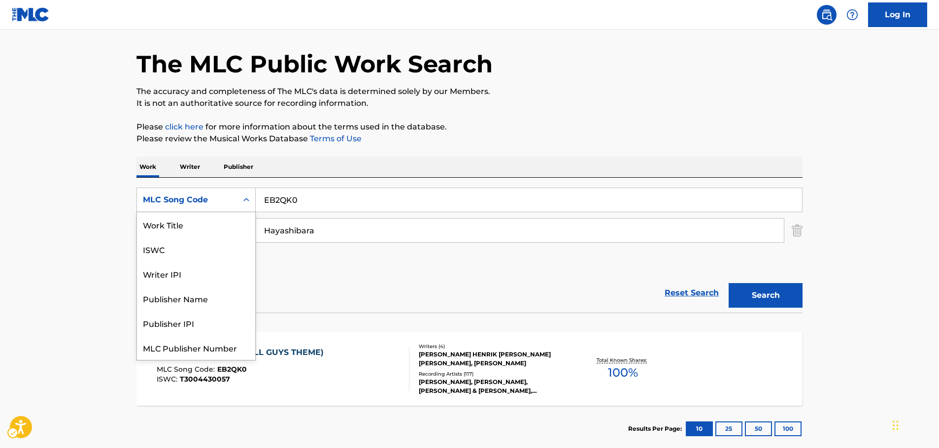
scroll to position [0, 0]
click at [219, 224] on div "Work Title" at bounding box center [196, 224] width 118 height 25
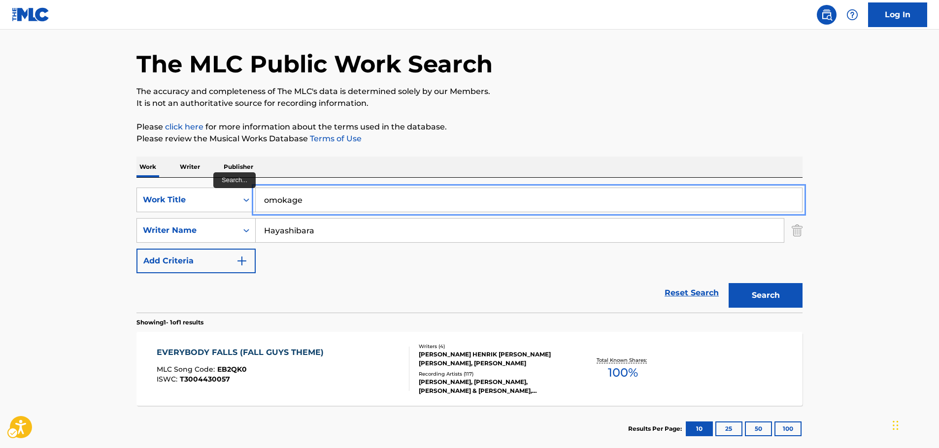
type input "omokage"
click at [729, 283] on button "Search" at bounding box center [766, 295] width 74 height 25
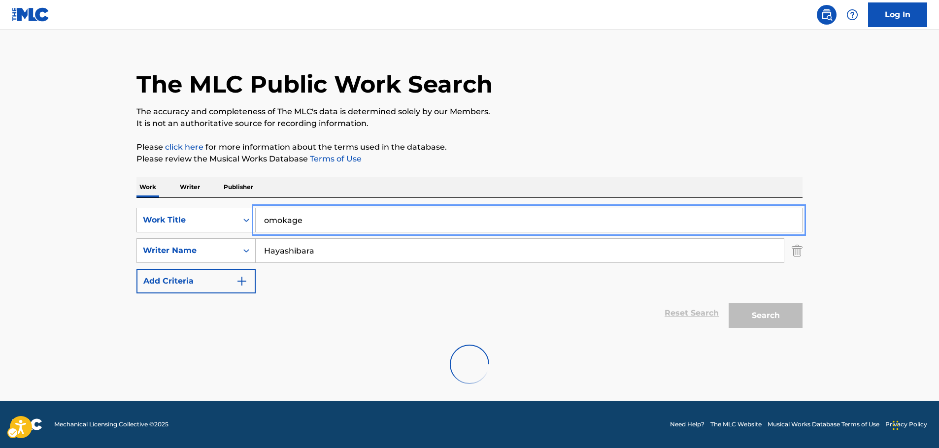
scroll to position [32, 0]
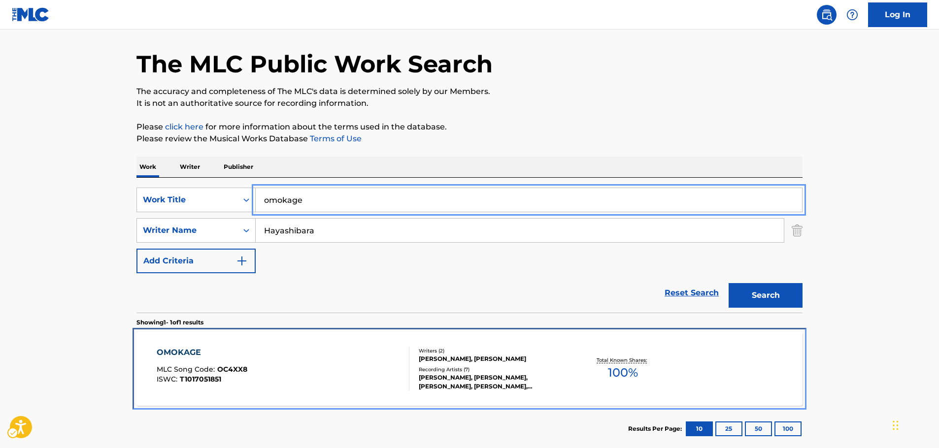
click at [283, 371] on div "OMOKAGE MLC Song Code : OC4XX8 ISWC : T1017051851" at bounding box center [283, 369] width 253 height 44
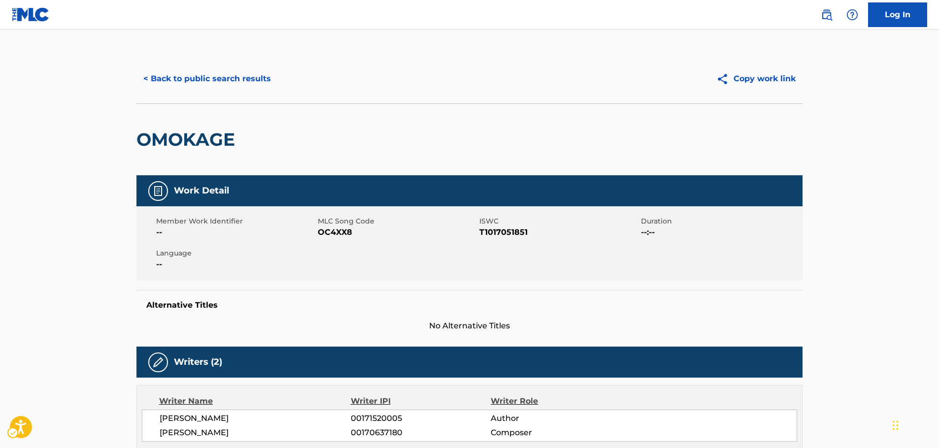
click at [338, 234] on span "MLC Song Code - OC4XX8" at bounding box center [397, 233] width 159 height 12
copy span "OC4XX8"
click at [494, 232] on span "ISWC - T1017051851" at bounding box center [558, 233] width 159 height 12
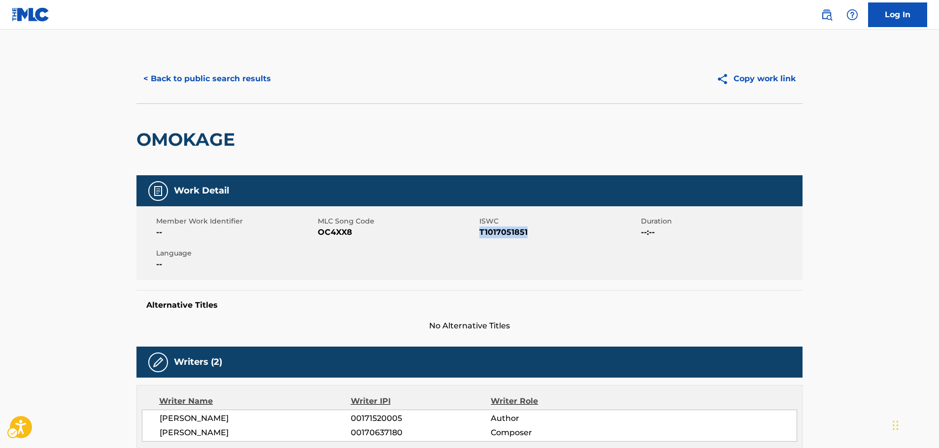
copy span "T1017051851"
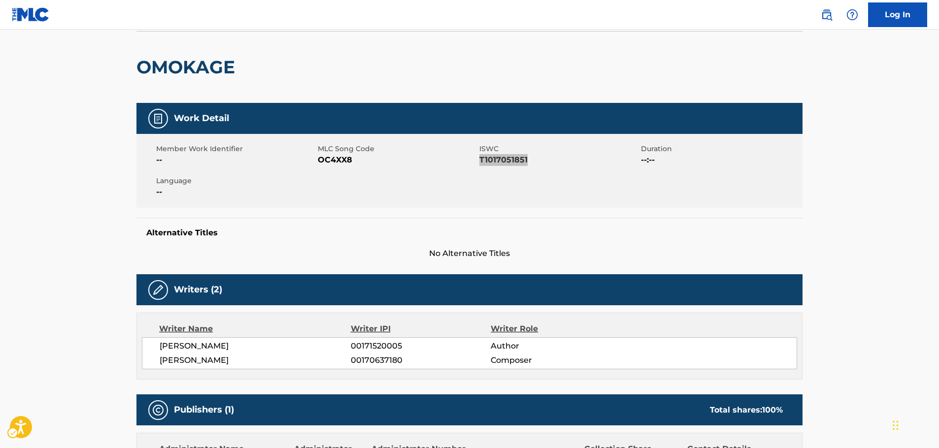
scroll to position [148, 0]
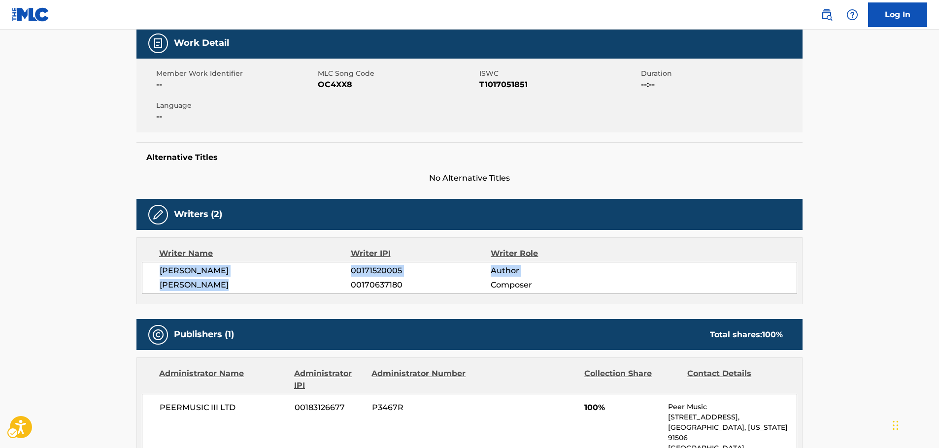
drag, startPoint x: 194, startPoint y: 281, endPoint x: 156, endPoint y: 272, distance: 38.4
click at [156, 272] on div "[PERSON_NAME] 00171520005 Author [PERSON_NAME] 00170637180 Composer" at bounding box center [469, 278] width 655 height 32
copy div "[PERSON_NAME] 00171520005 Author [PERSON_NAME]"
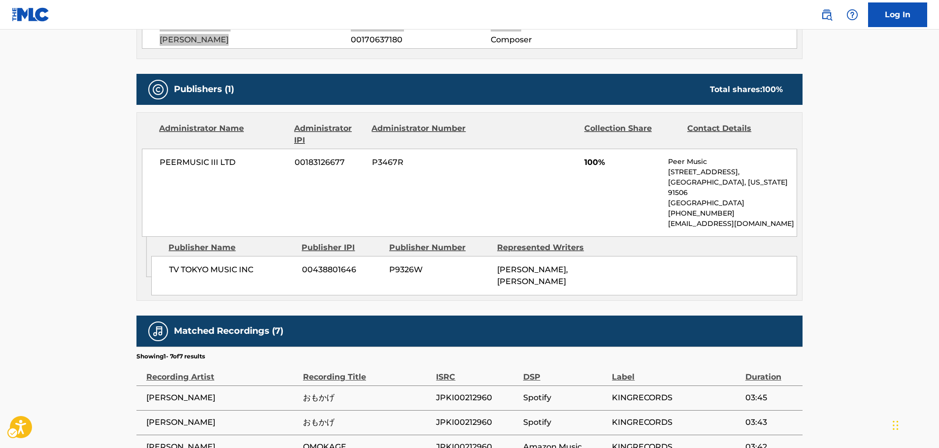
scroll to position [394, 0]
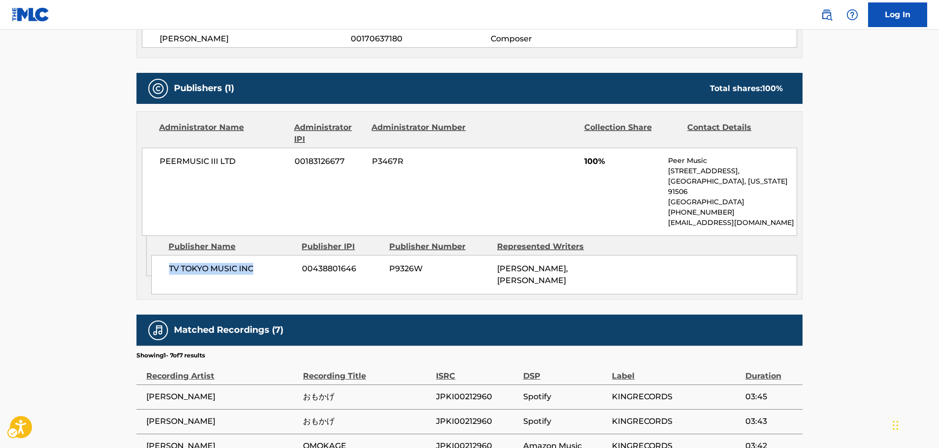
drag, startPoint x: 252, startPoint y: 277, endPoint x: 164, endPoint y: 278, distance: 88.2
click at [164, 278] on div "TV TOKYO MUSIC INC 00438801646 P9326W [PERSON_NAME], [PERSON_NAME]" at bounding box center [474, 274] width 646 height 39
copy span "TV TOKYO MUSIC INC"
drag, startPoint x: 245, startPoint y: 171, endPoint x: 1, endPoint y: 212, distance: 247.3
click at [157, 176] on div "PEERMUSIC III LTD 00183126677 P3467R 100% Peer Music [STREET_ADDRESS][US_STATE]…" at bounding box center [469, 192] width 655 height 88
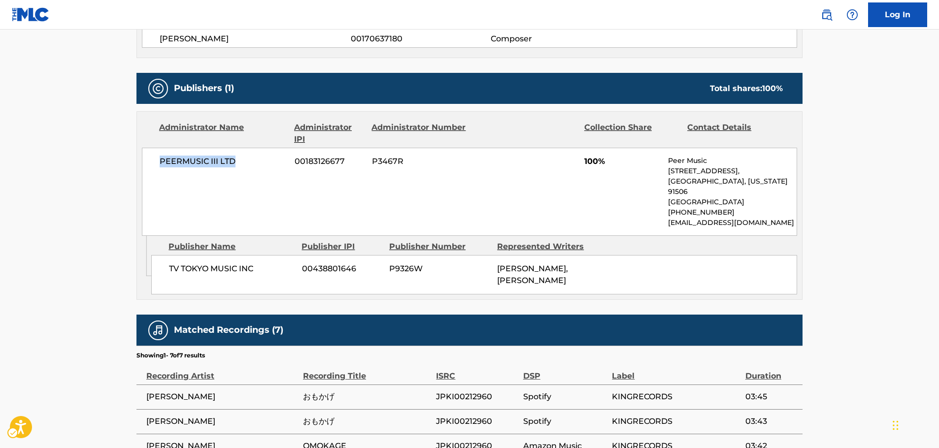
copy span "PEERMUSIC III LTD"
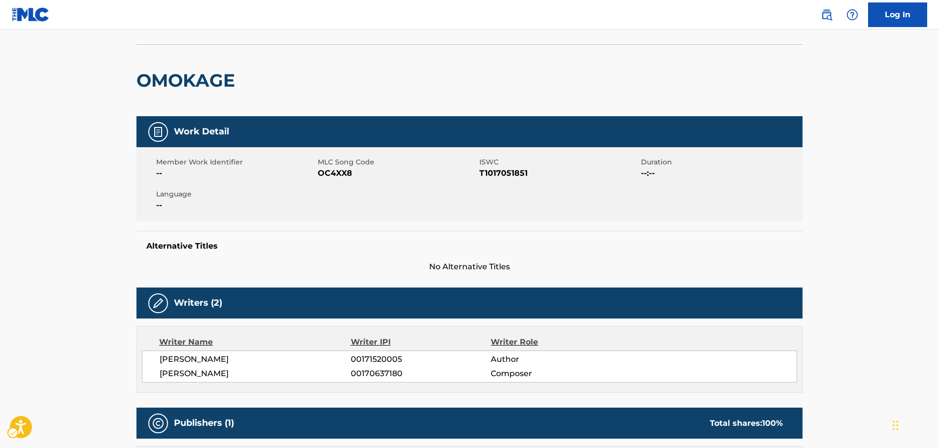
scroll to position [0, 0]
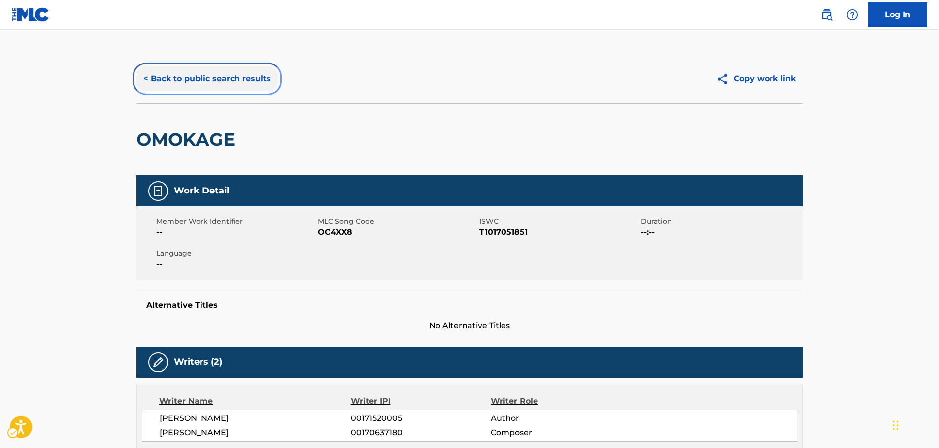
click at [220, 81] on button "< Back to public search results" at bounding box center [206, 79] width 141 height 25
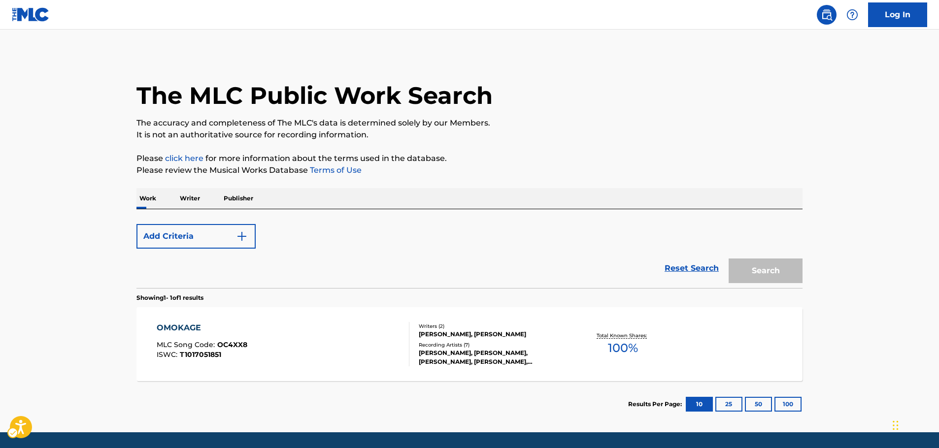
scroll to position [32, 0]
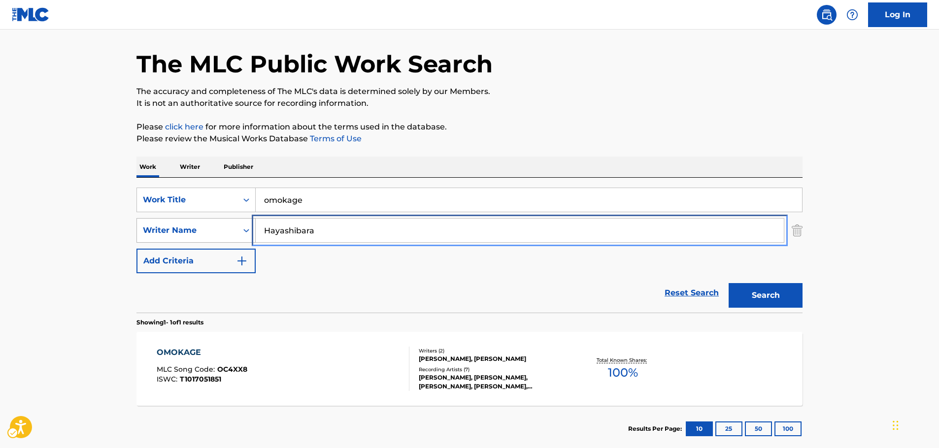
drag, startPoint x: 334, startPoint y: 233, endPoint x: 207, endPoint y: 235, distance: 126.1
paste input "[PERSON_NAME]"
type input "[PERSON_NAME]"
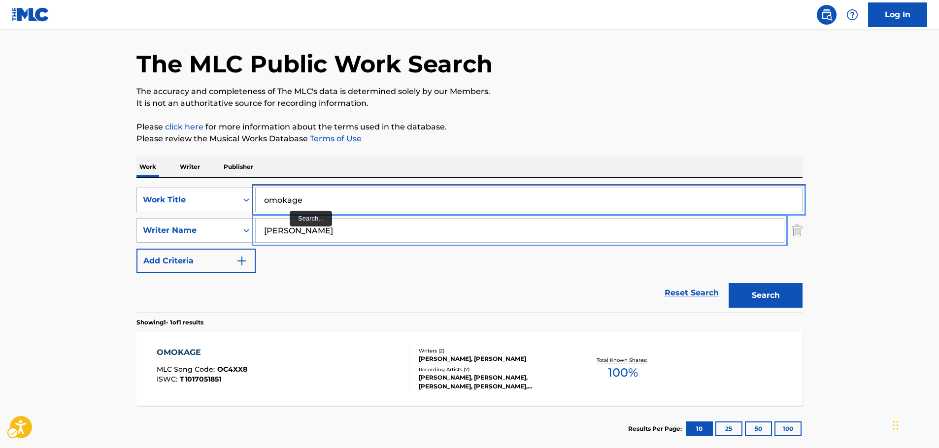
drag, startPoint x: 319, startPoint y: 199, endPoint x: 154, endPoint y: 201, distance: 165.1
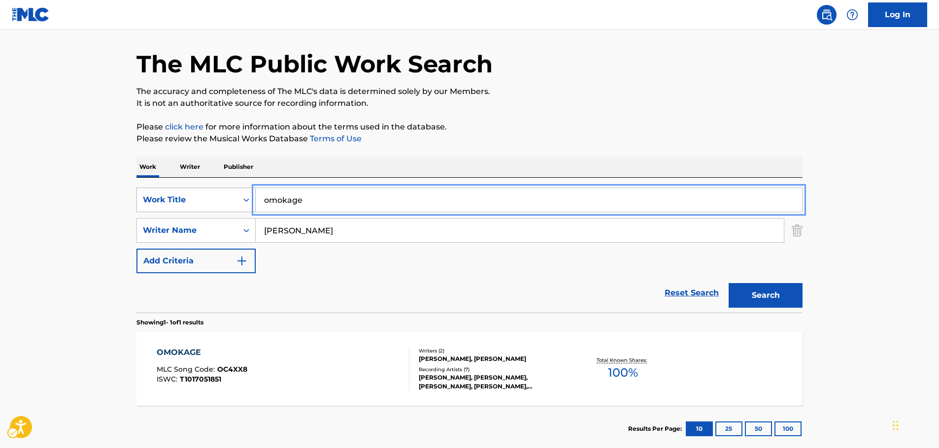
paste input "BIRDBRAIN"
click at [775, 290] on button "Search" at bounding box center [766, 295] width 74 height 25
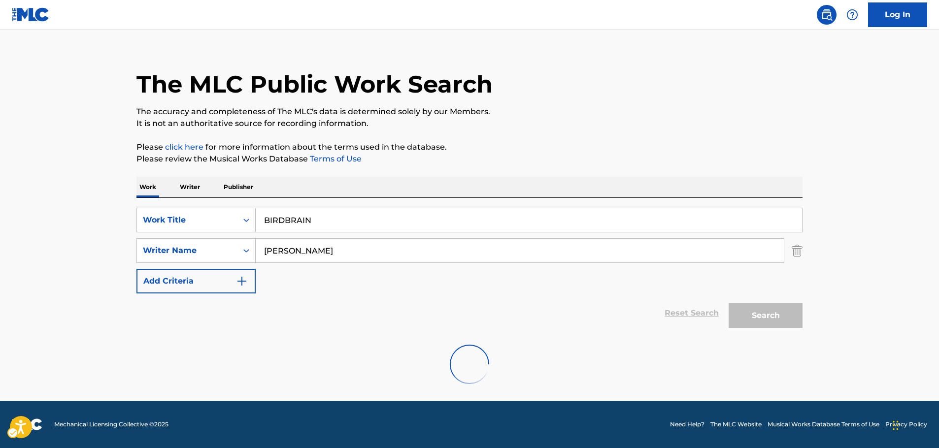
scroll to position [0, 0]
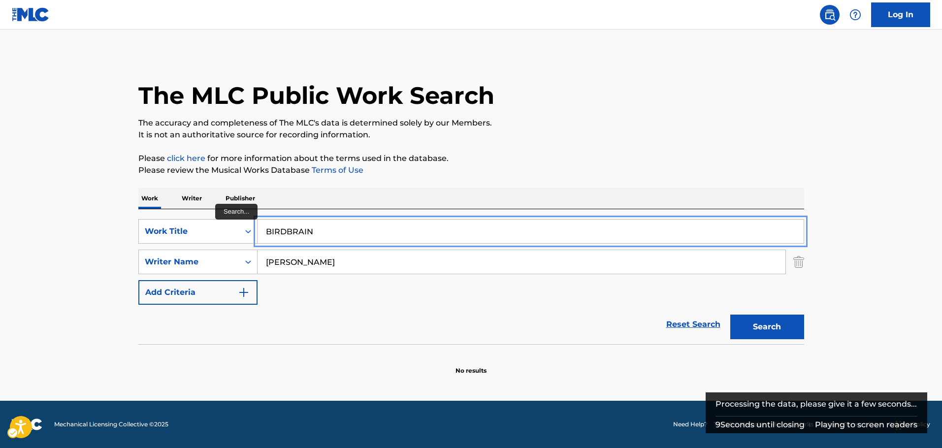
click at [284, 232] on input "BIRDBRAIN" at bounding box center [531, 232] width 546 height 24
type input "BIRD BRAIN"
click at [731, 315] on button "Search" at bounding box center [768, 327] width 74 height 25
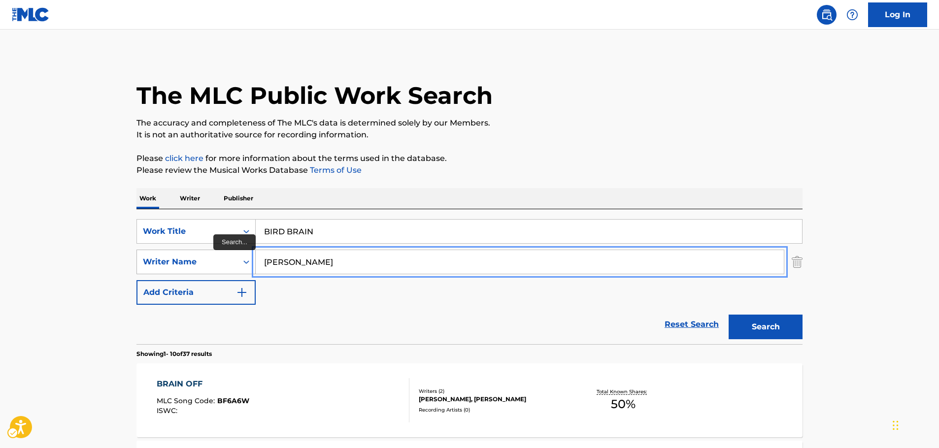
drag, startPoint x: 306, startPoint y: 260, endPoint x: 197, endPoint y: 259, distance: 109.4
click at [197, 259] on div "SearchWithCriteriafb36e06b-1c50-467c-980a-8ff94e30c763 Writer Name [PERSON_NAME]" at bounding box center [469, 262] width 666 height 25
paste input "[PERSON_NAME]"
type input "[PERSON_NAME]"
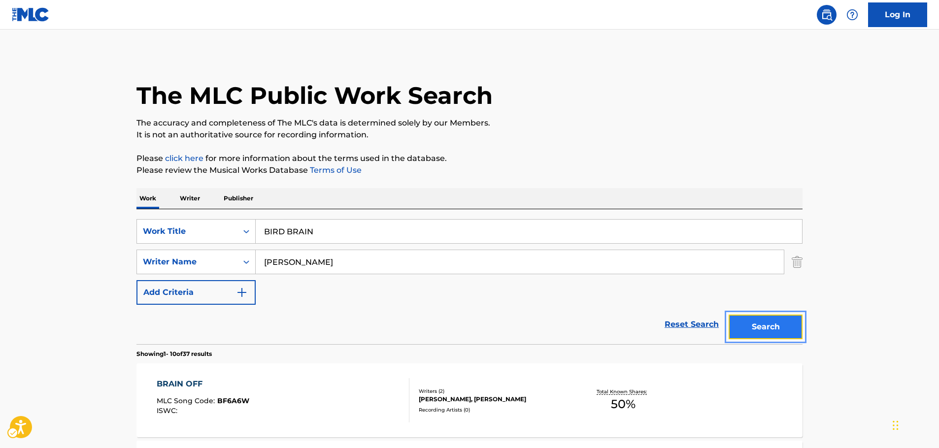
click at [782, 330] on button "Search" at bounding box center [766, 327] width 74 height 25
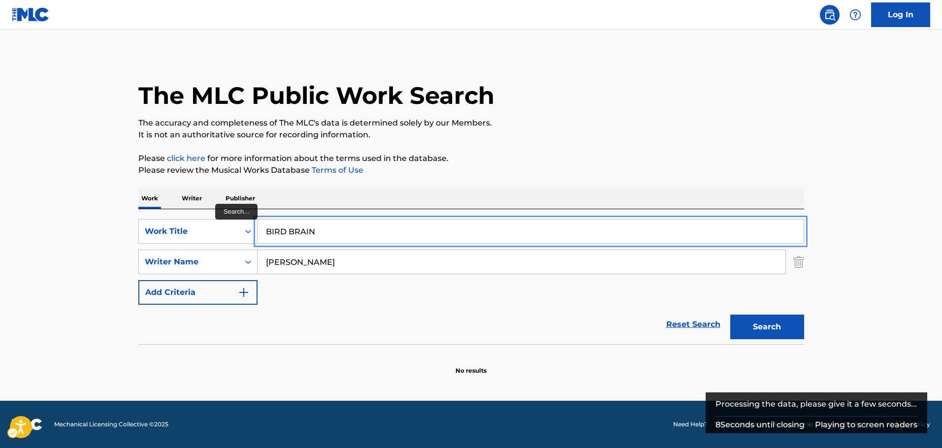
click at [291, 229] on input "BIRD BRAIN" at bounding box center [531, 232] width 546 height 24
type input "BIRDBRAIN"
click at [731, 315] on button "Search" at bounding box center [768, 327] width 74 height 25
